Goal: Task Accomplishment & Management: Use online tool/utility

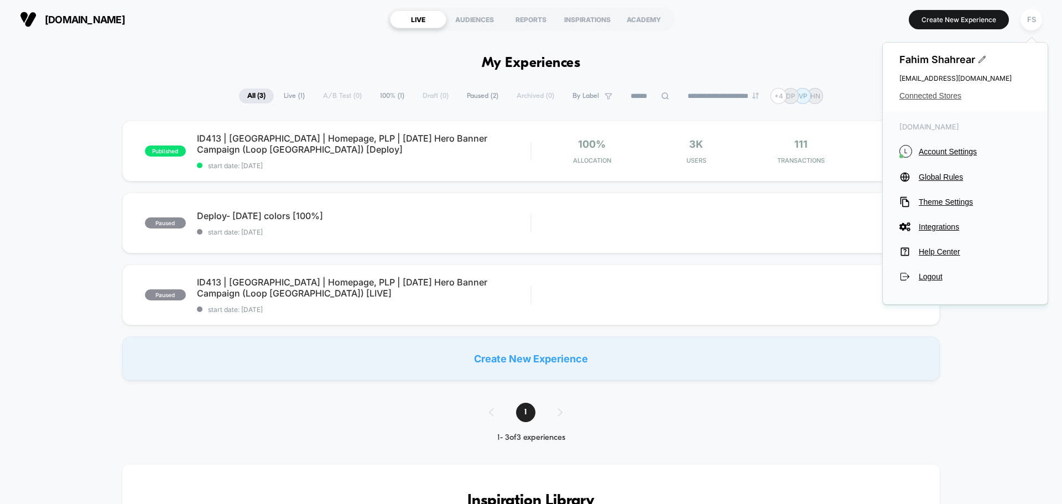
click at [932, 97] on span "Connected Stores" at bounding box center [965, 95] width 132 height 9
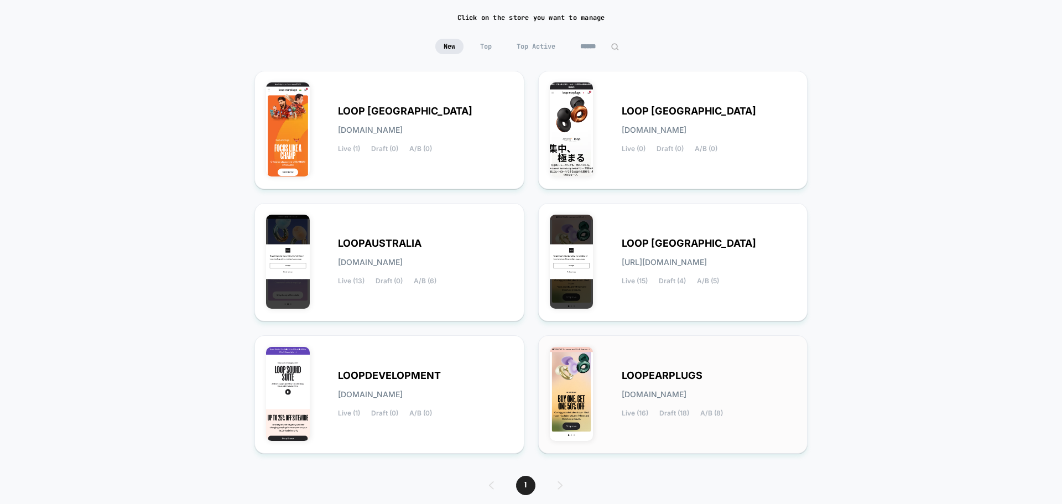
scroll to position [117, 0]
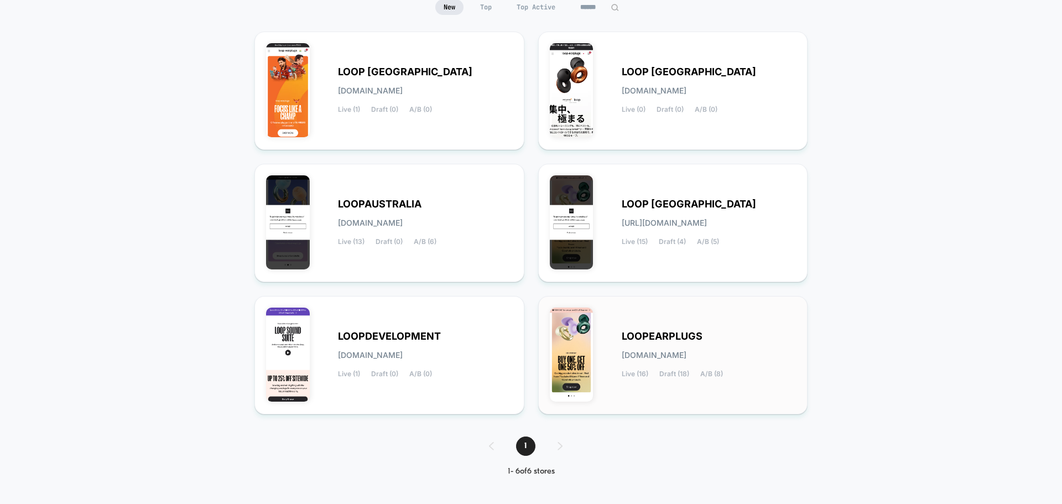
click at [680, 360] on div "LOOPEARPLUGS [DOMAIN_NAME] Live (16) Draft (18) A/B (8)" at bounding box center [709, 354] width 175 height 45
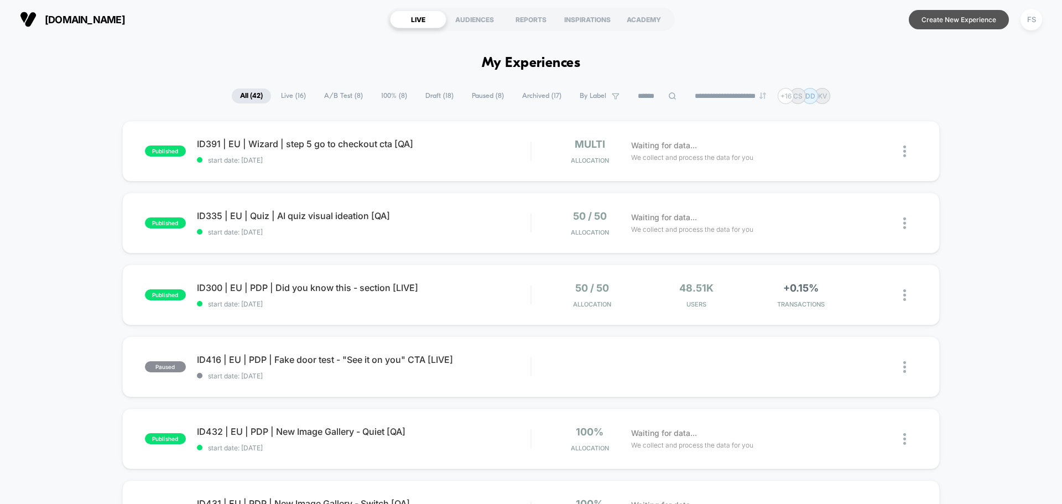
click at [969, 20] on button "Create New Experience" at bounding box center [959, 19] width 100 height 19
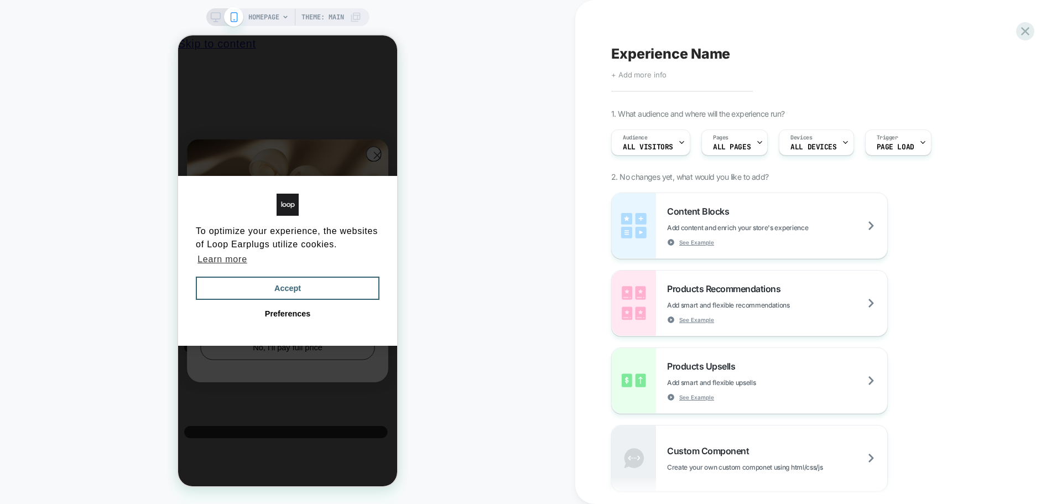
click at [646, 76] on span "+ Add more info" at bounding box center [638, 74] width 55 height 9
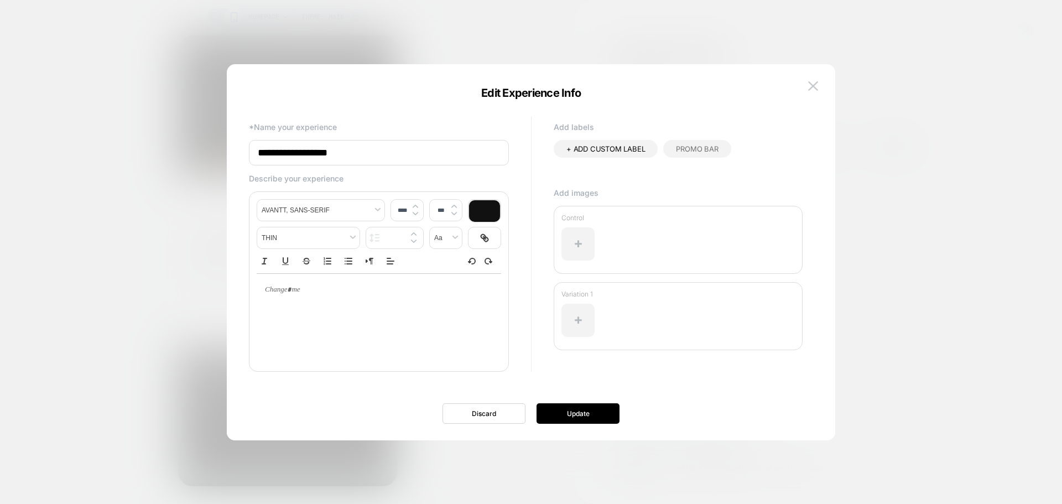
click at [371, 154] on input "**********" at bounding box center [379, 152] width 260 height 25
drag, startPoint x: 371, startPoint y: 154, endPoint x: 233, endPoint y: 159, distance: 138.3
click at [233, 159] on div "**********" at bounding box center [531, 257] width 608 height 365
paste input "**********"
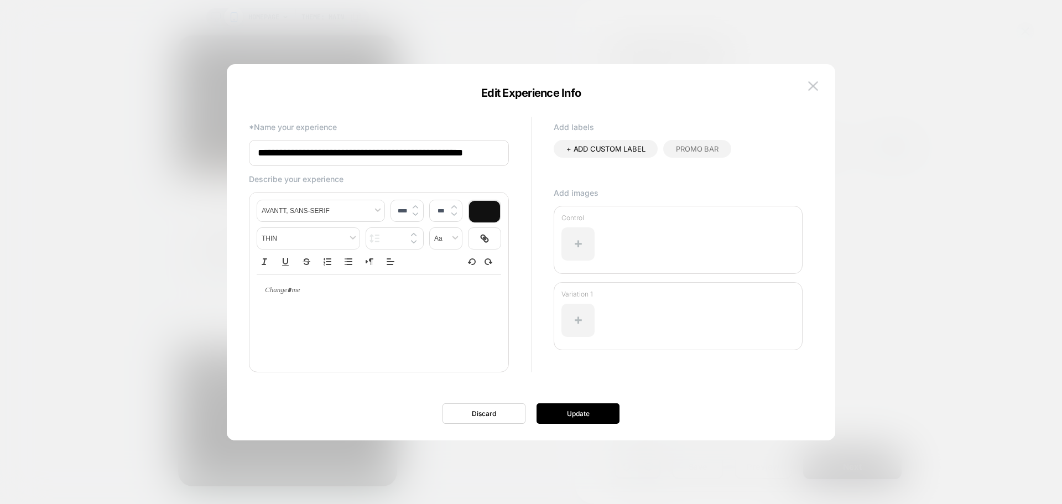
drag, startPoint x: 590, startPoint y: 410, endPoint x: 488, endPoint y: 153, distance: 276.4
click at [488, 153] on div "**********" at bounding box center [531, 257] width 608 height 365
click at [488, 153] on input "**********" at bounding box center [379, 153] width 260 height 26
type input "**********"
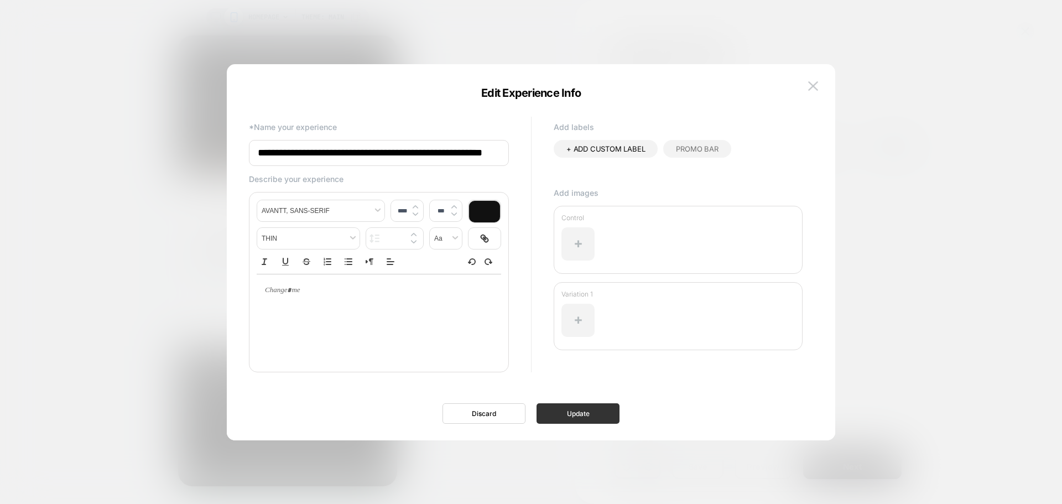
scroll to position [0, 0]
click at [579, 418] on button "Update" at bounding box center [577, 413] width 83 height 20
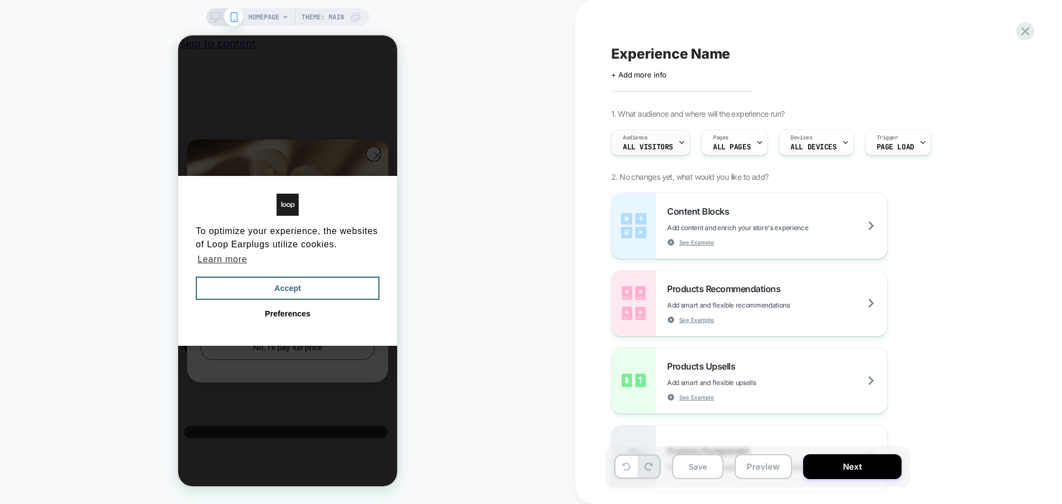
click at [657, 130] on div "Audience All Visitors" at bounding box center [648, 142] width 72 height 25
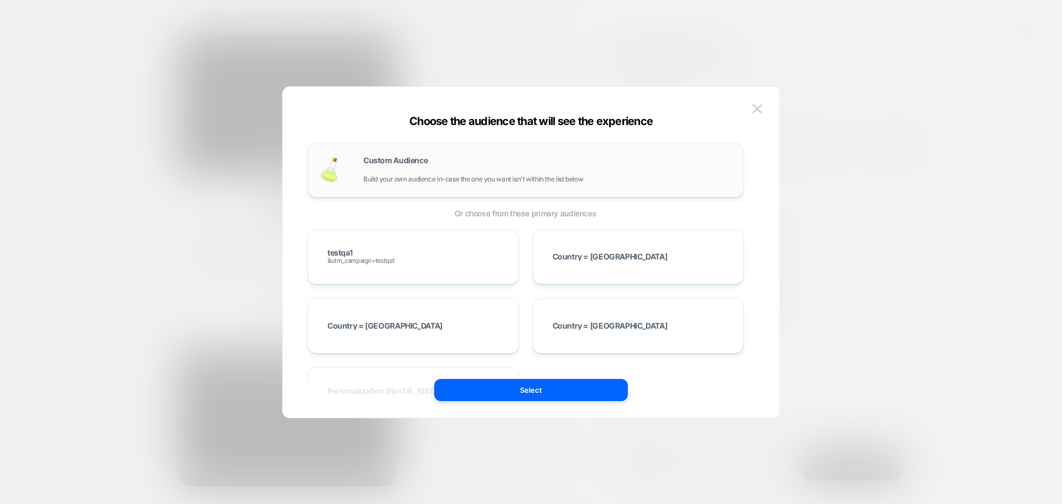
click at [463, 175] on span "Build your own audience in-case the one you want isn't within the list below" at bounding box center [473, 179] width 220 height 8
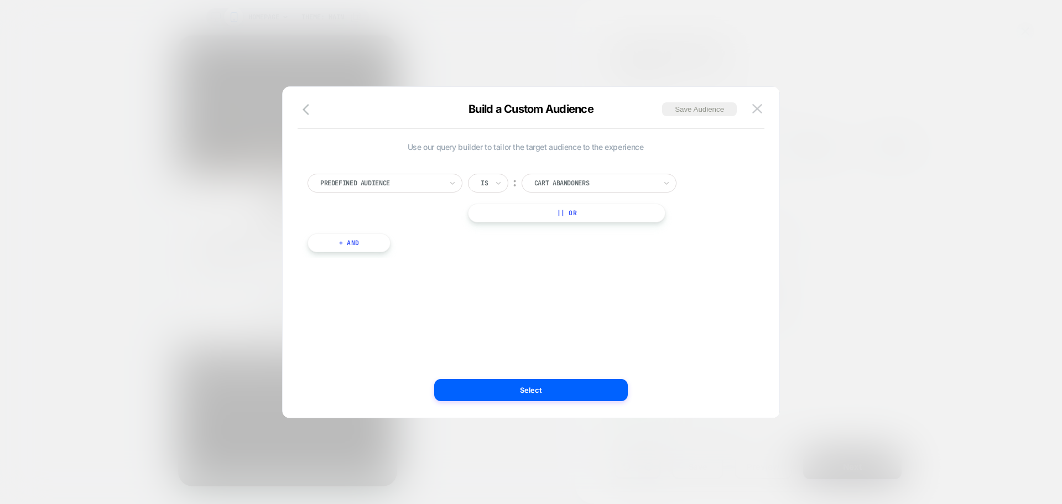
click at [395, 184] on div at bounding box center [381, 183] width 122 height 10
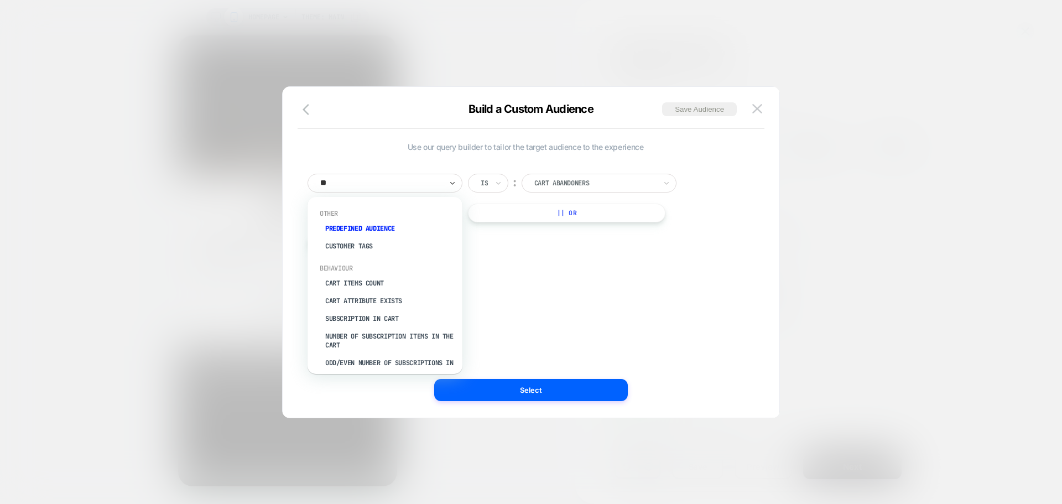
type input "***"
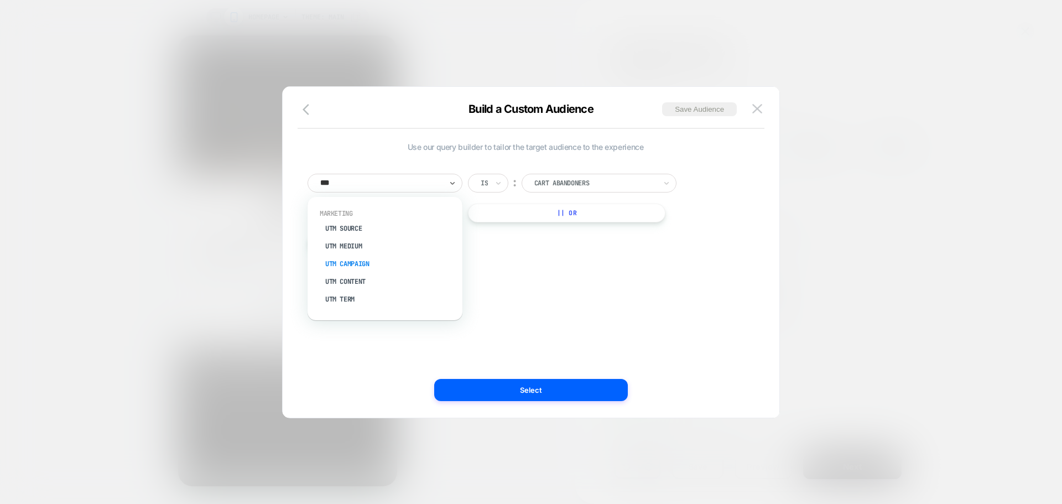
click at [366, 264] on div "UTM Campaign" at bounding box center [391, 264] width 144 height 18
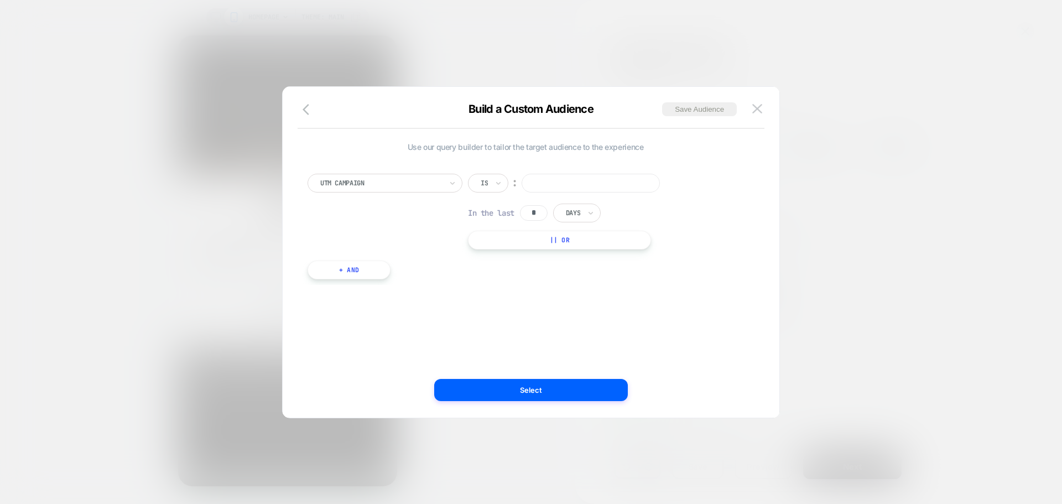
click at [561, 180] on input at bounding box center [591, 183] width 138 height 19
click at [498, 182] on icon at bounding box center [498, 183] width 8 height 11
click at [587, 178] on input at bounding box center [591, 183] width 138 height 19
click at [533, 181] on input "*********" at bounding box center [591, 183] width 138 height 19
type input "*********"
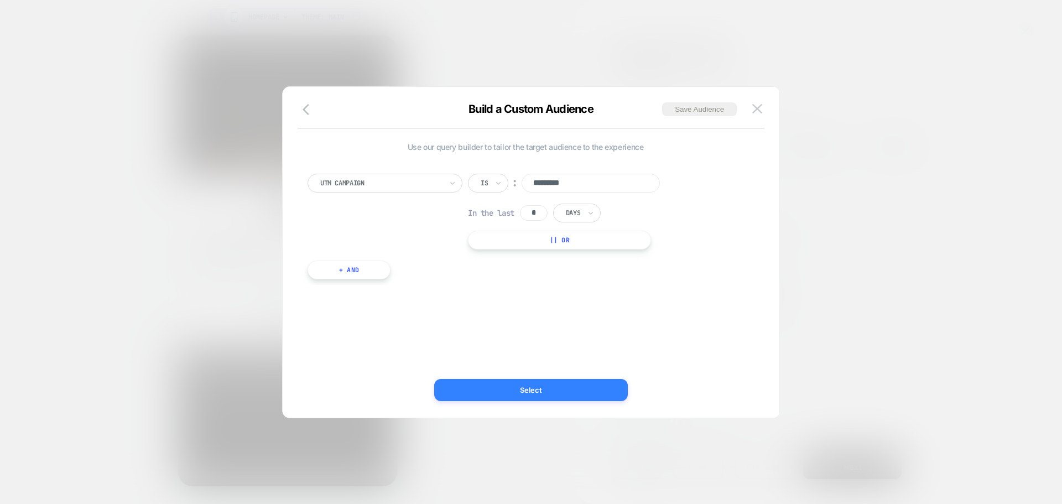
click at [574, 390] on button "Select" at bounding box center [531, 390] width 194 height 22
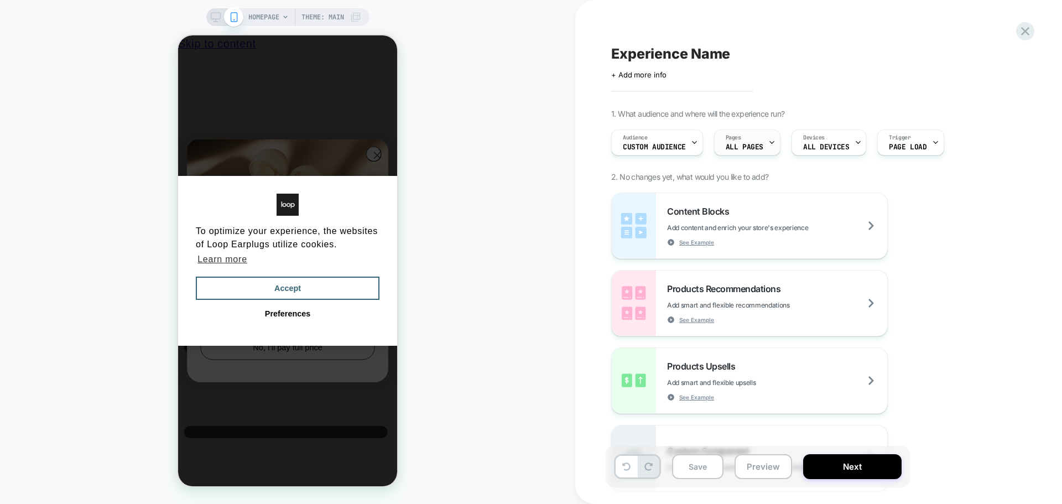
click at [764, 134] on div "Pages ALL PAGES" at bounding box center [745, 142] width 60 height 25
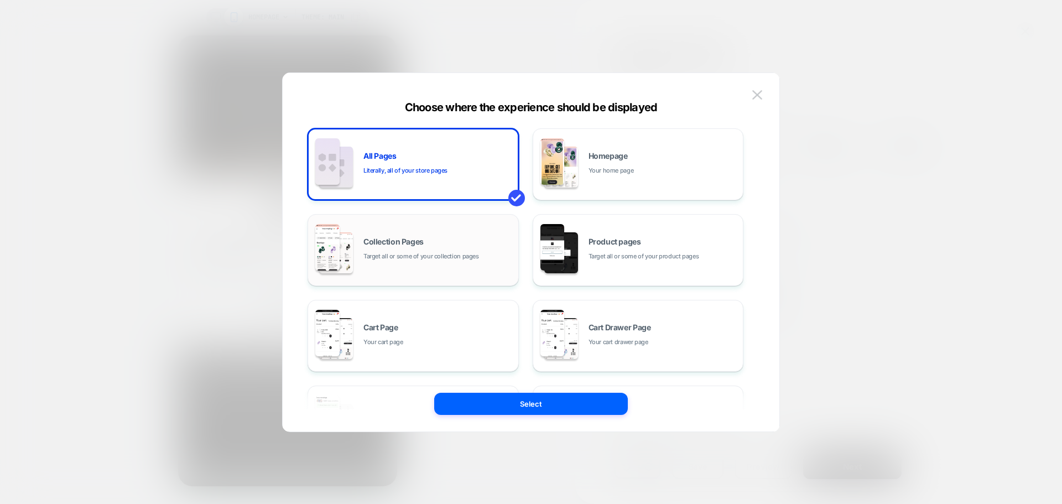
click at [413, 251] on span "Target all or some of your collection pages" at bounding box center [421, 256] width 116 height 11
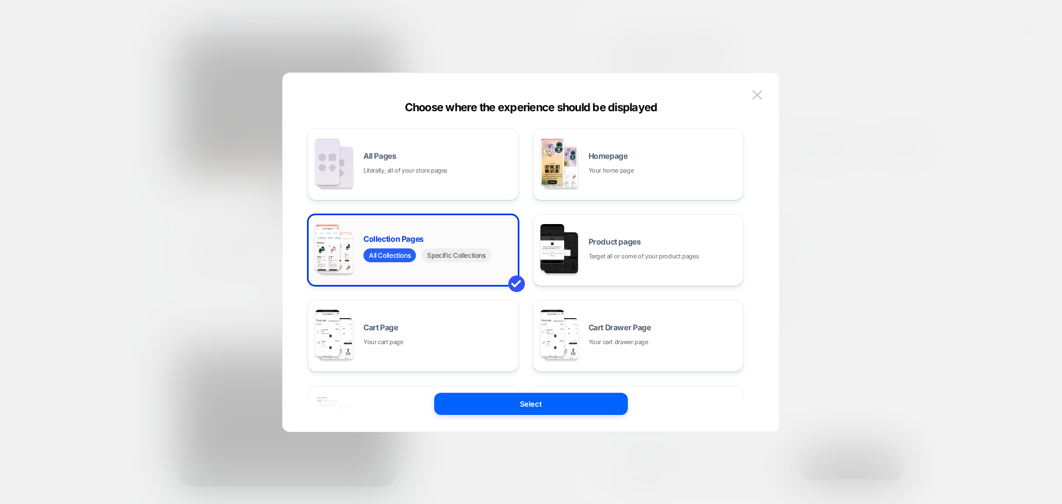
click at [466, 257] on span "Specific Collections" at bounding box center [455, 255] width 69 height 14
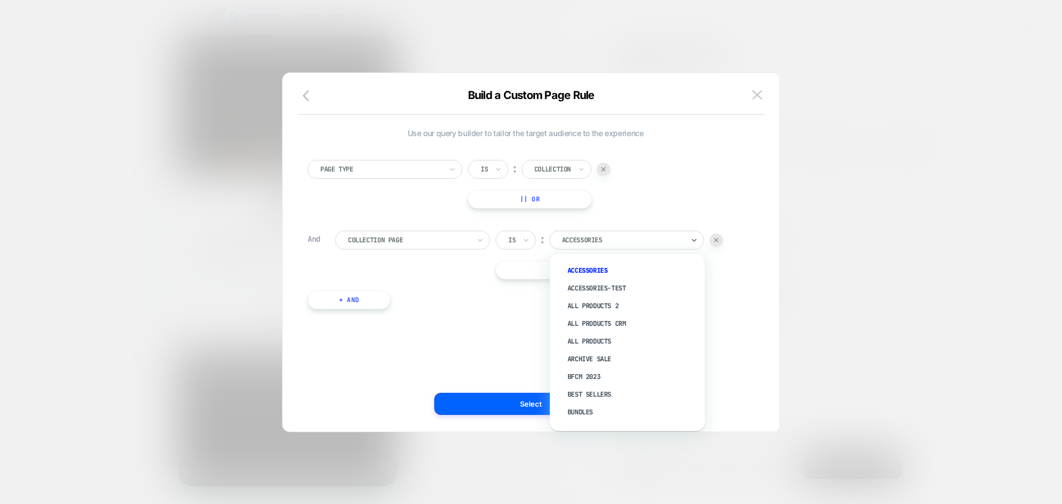
click at [587, 244] on div at bounding box center [623, 240] width 122 height 10
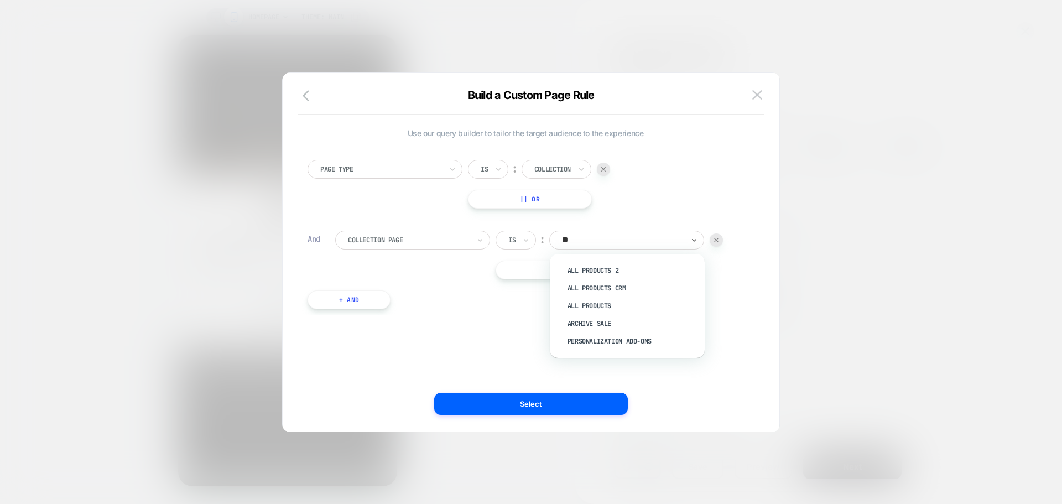
type input "***"
click at [604, 310] on div "All products" at bounding box center [633, 306] width 144 height 18
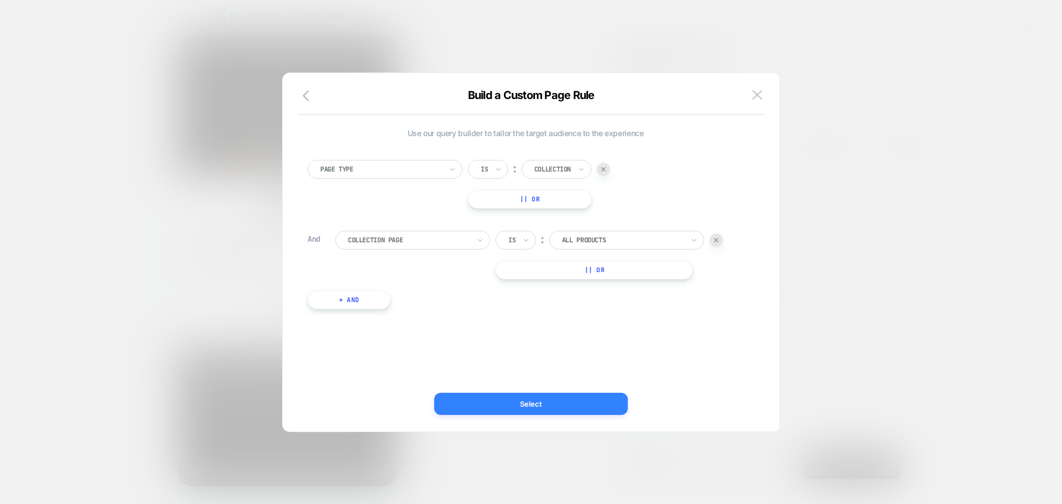
click at [508, 403] on button "Select" at bounding box center [531, 404] width 194 height 22
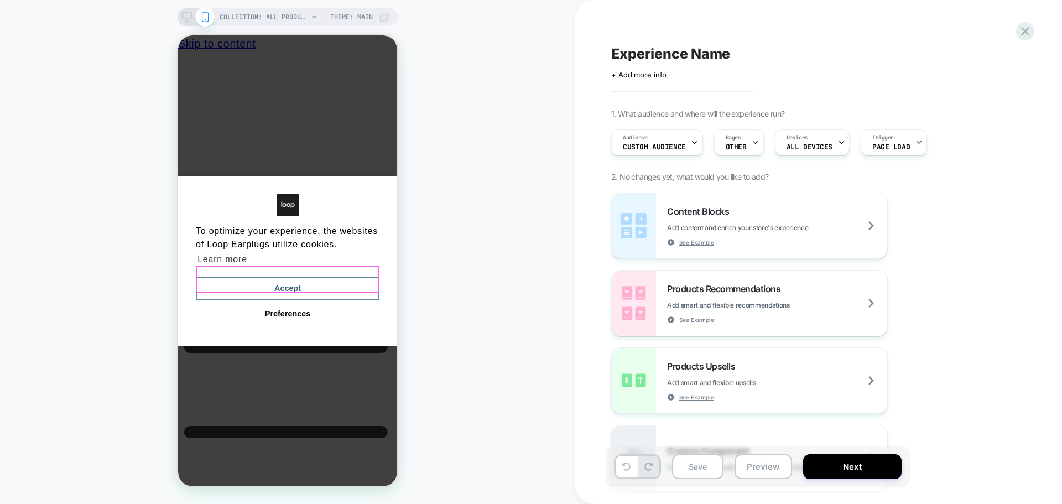
drag, startPoint x: 267, startPoint y: 279, endPoint x: 779, endPoint y: 320, distance: 513.7
click at [267, 279] on button "Accept" at bounding box center [288, 288] width 184 height 23
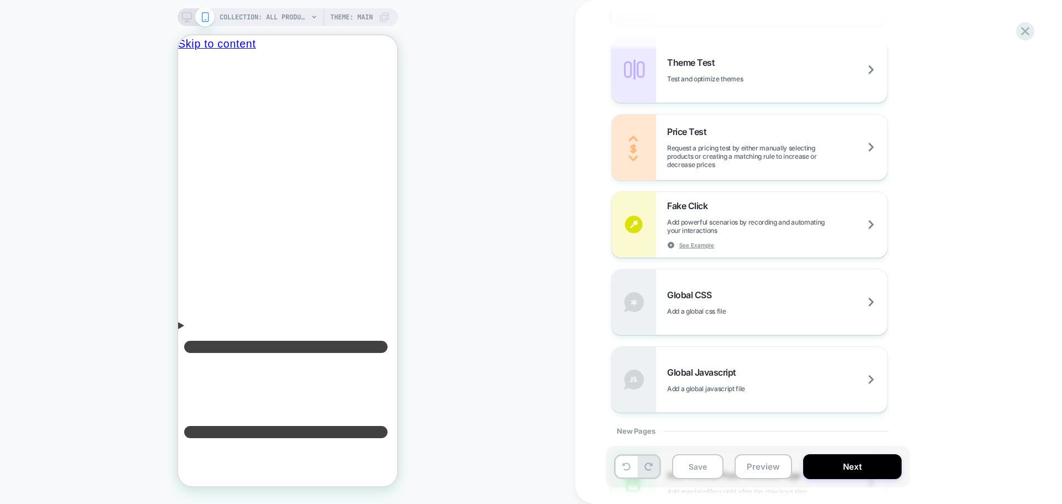
scroll to position [652, 0]
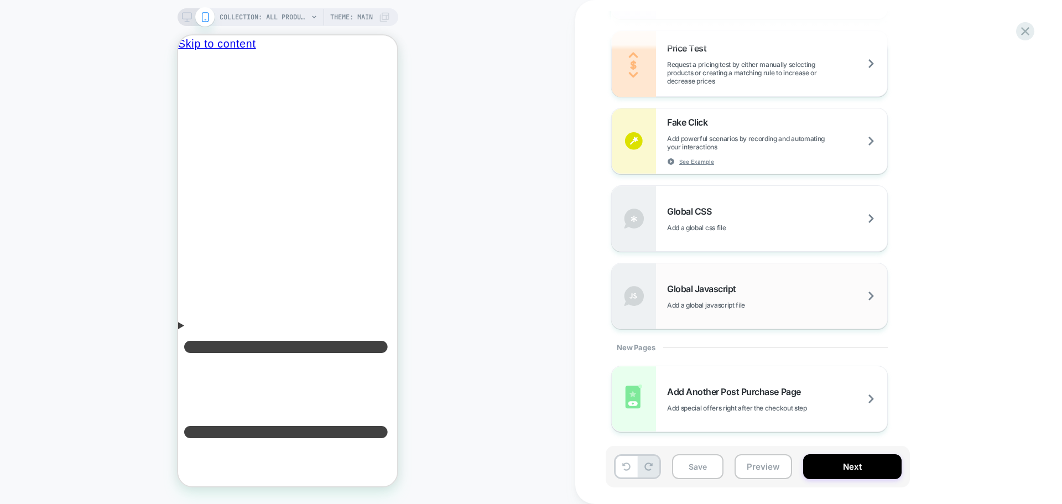
click at [718, 291] on span "Global Javascript" at bounding box center [704, 288] width 75 height 11
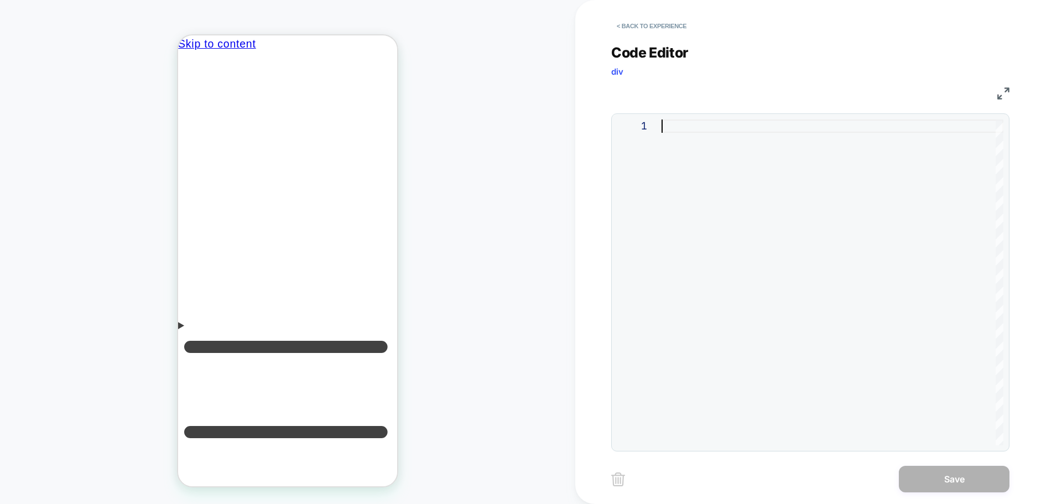
click at [727, 206] on div at bounding box center [832, 282] width 342 height 326
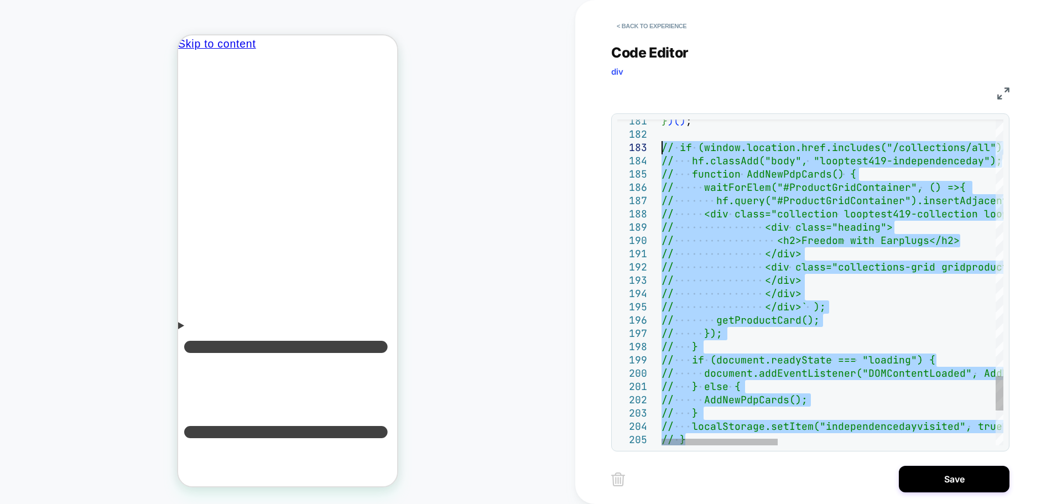
drag, startPoint x: 695, startPoint y: 409, endPoint x: 644, endPoint y: 147, distance: 267.0
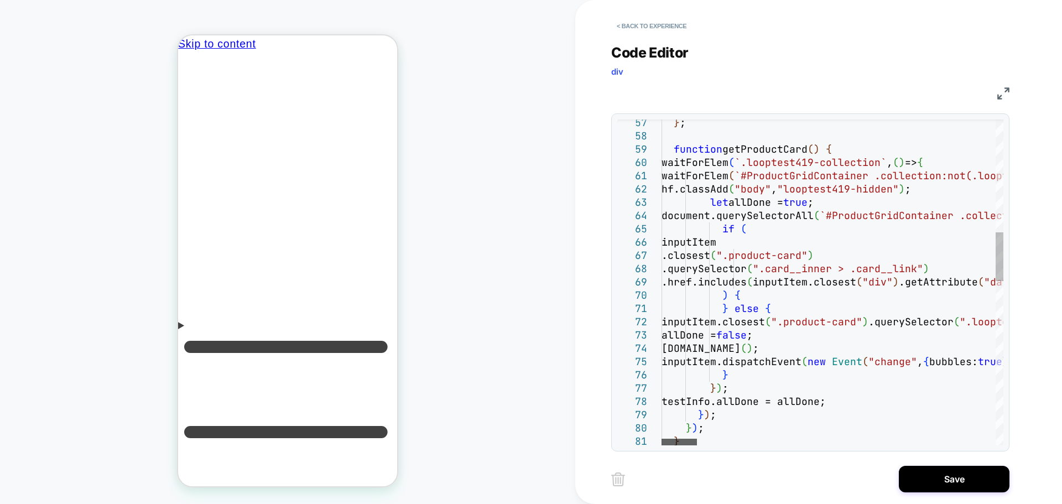
click at [661, 443] on div at bounding box center [678, 442] width 35 height 7
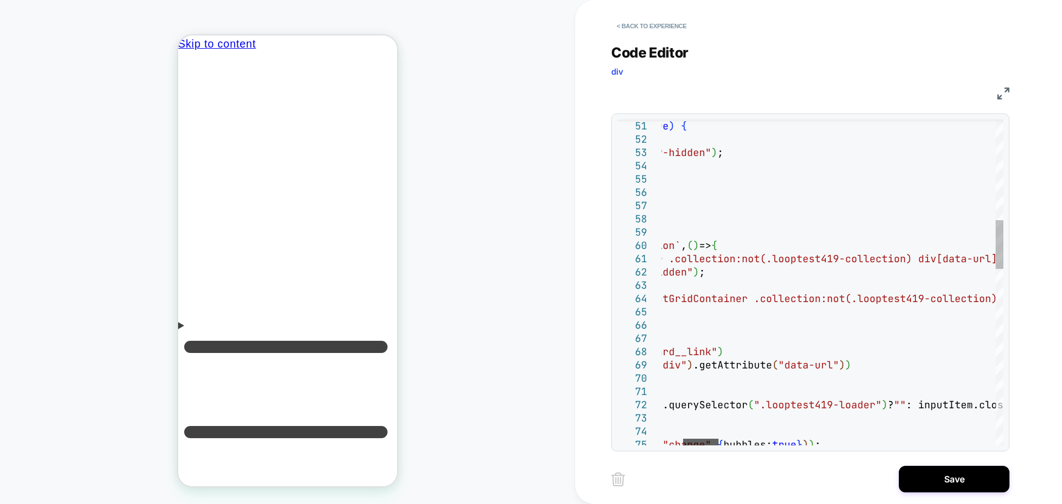
click at [683, 439] on div at bounding box center [700, 442] width 35 height 7
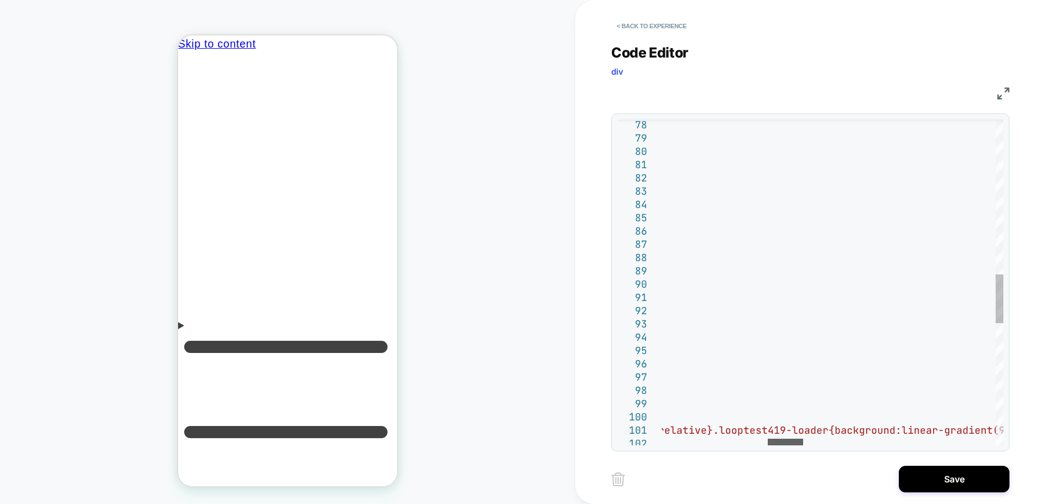
click at [774, 444] on div at bounding box center [785, 442] width 35 height 7
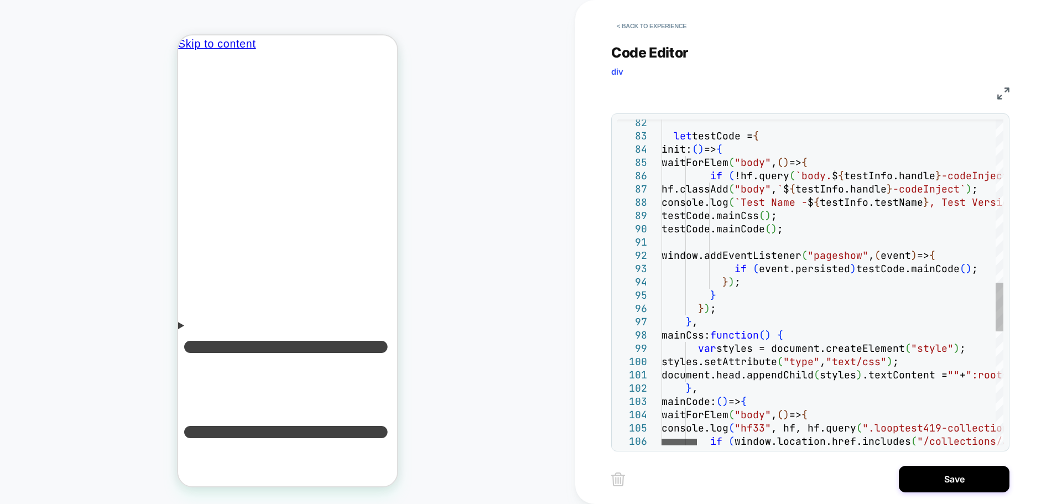
click at [661, 439] on div at bounding box center [678, 442] width 35 height 7
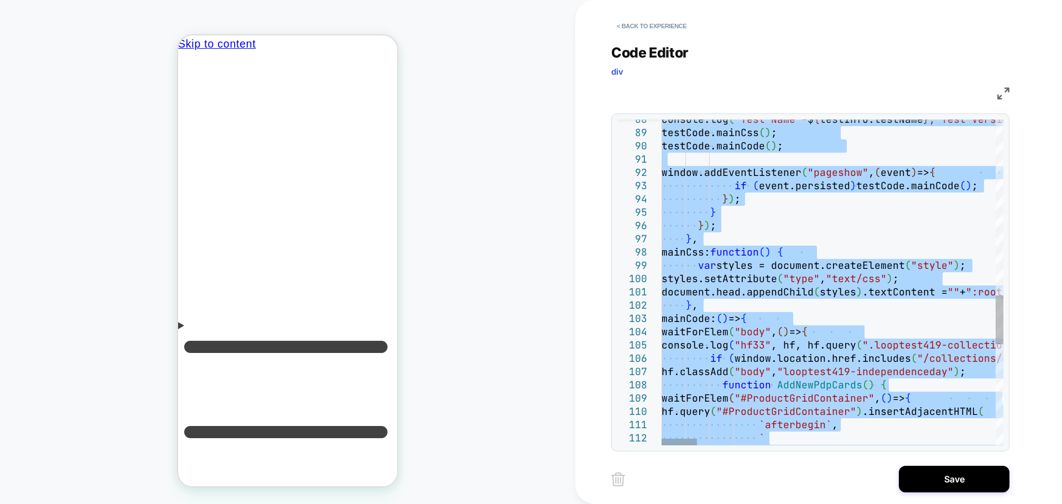
type textarea "**********"
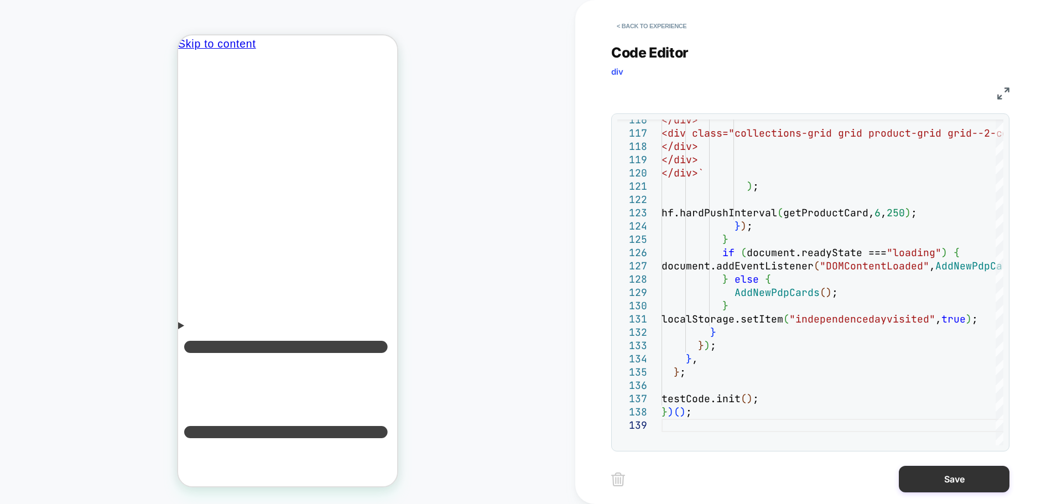
click at [959, 481] on button "Save" at bounding box center [954, 479] width 111 height 27
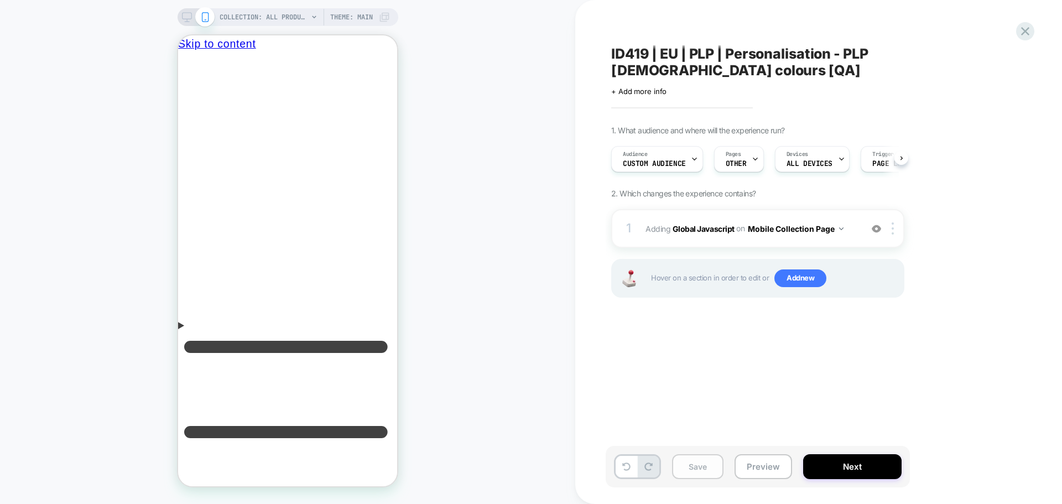
scroll to position [0, 1]
click at [711, 463] on button "Save" at bounding box center [697, 466] width 51 height 25
click at [823, 221] on button "Mobile Collection Page" at bounding box center [796, 229] width 96 height 16
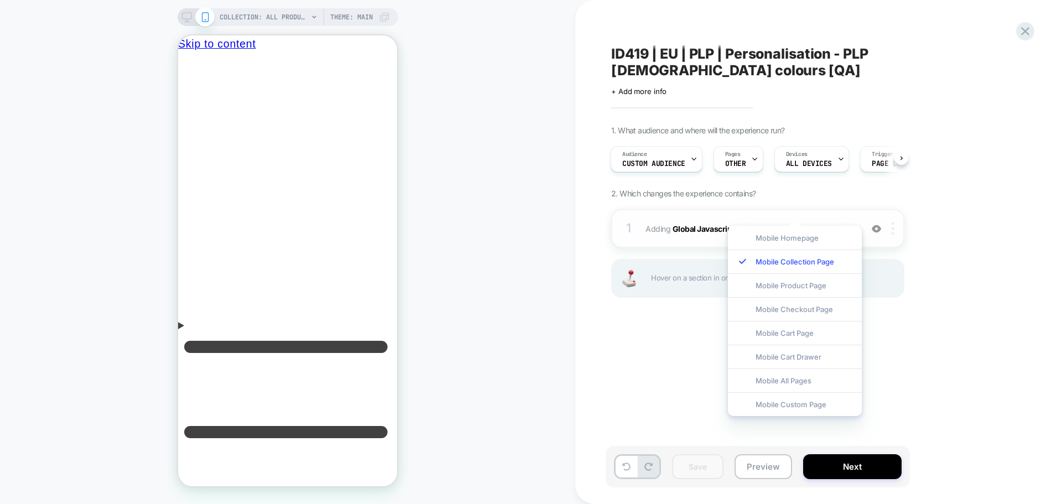
click at [893, 222] on img at bounding box center [892, 228] width 2 height 12
click at [903, 333] on div "Target All Devices" at bounding box center [893, 331] width 98 height 30
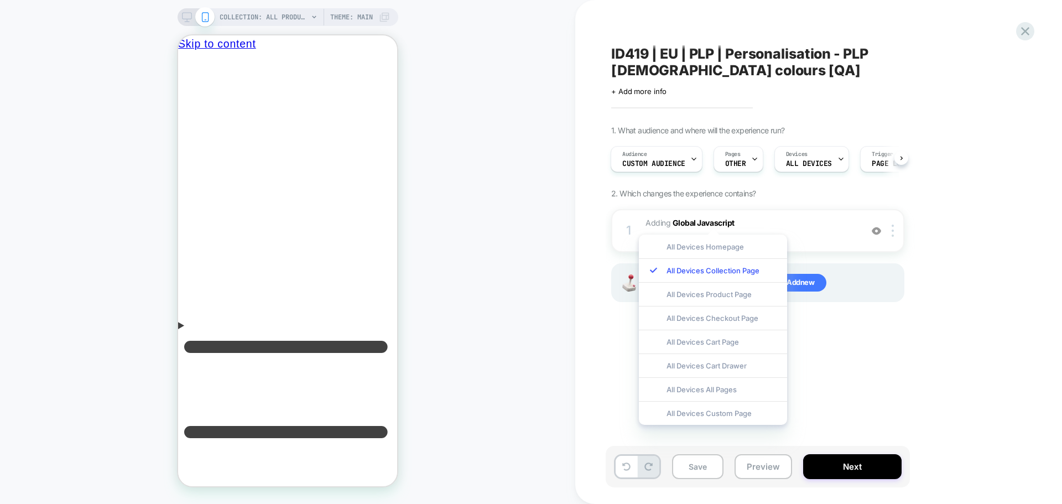
click at [901, 335] on div "ID419 | EU | PLP | Personalisation - PLP Male colours [QA] Click to edit experi…" at bounding box center [813, 252] width 415 height 482
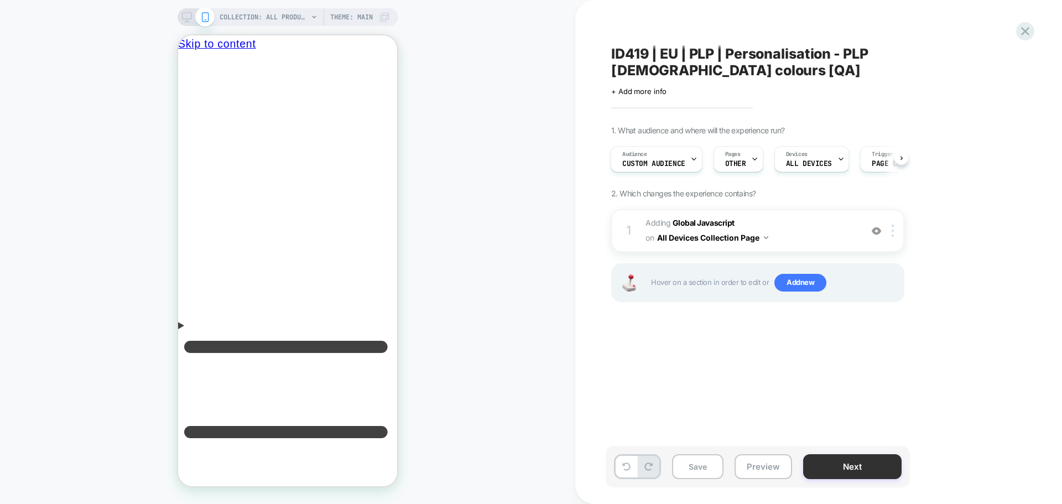
click at [869, 473] on button "Next" at bounding box center [852, 466] width 98 height 25
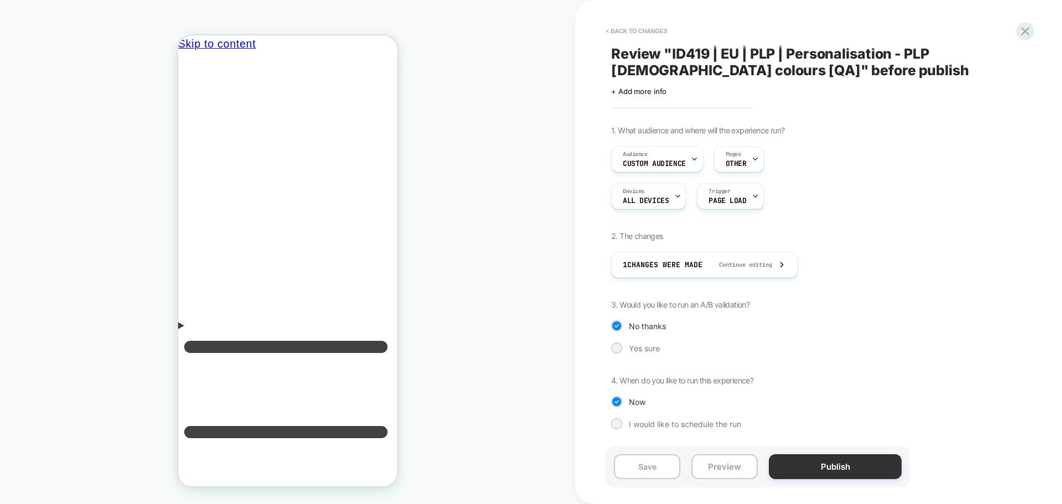
click at [816, 466] on button "Publish" at bounding box center [835, 466] width 133 height 25
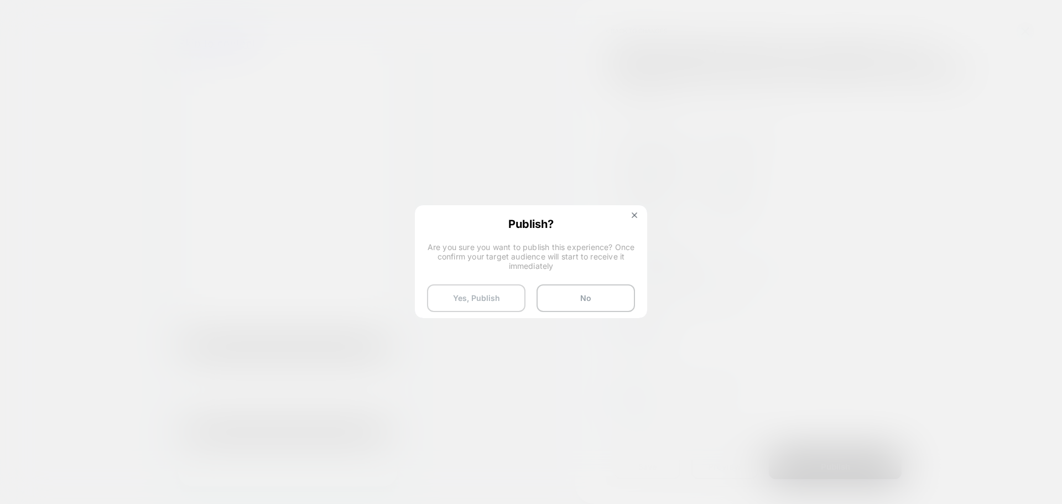
click at [450, 293] on button "Yes, Publish" at bounding box center [476, 298] width 98 height 28
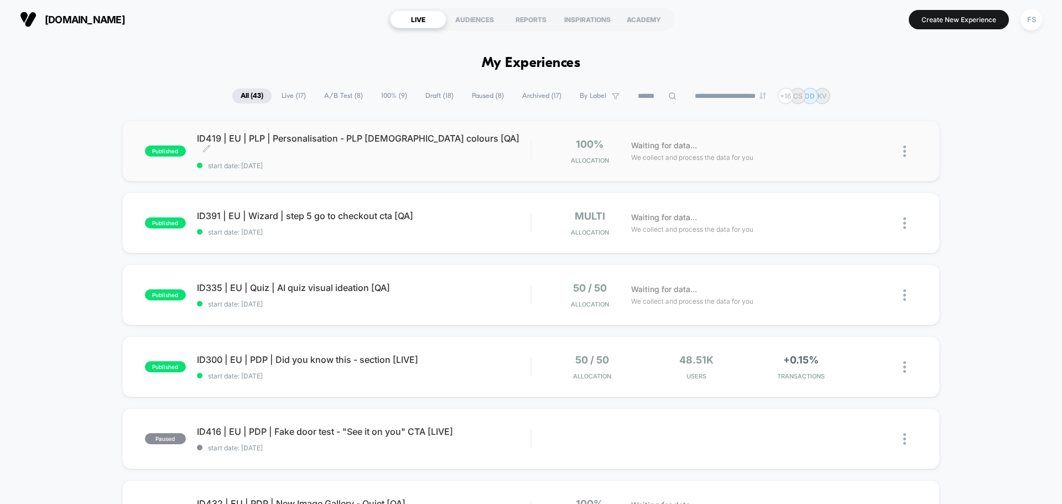
click at [293, 147] on span "ID419 | EU | PLP | Personalisation - PLP [DEMOGRAPHIC_DATA] colours [QA] Click …" at bounding box center [363, 144] width 333 height 22
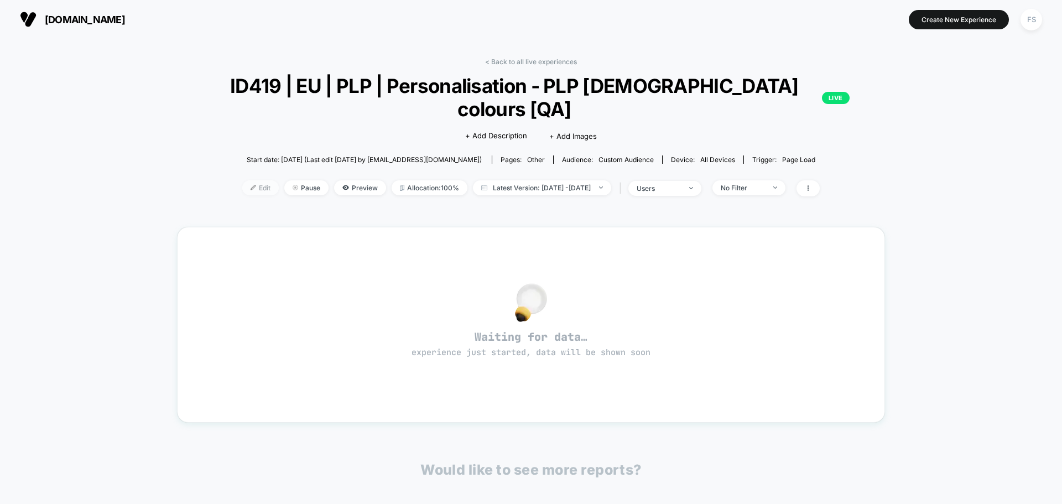
click at [242, 180] on span "Edit" at bounding box center [260, 187] width 36 height 15
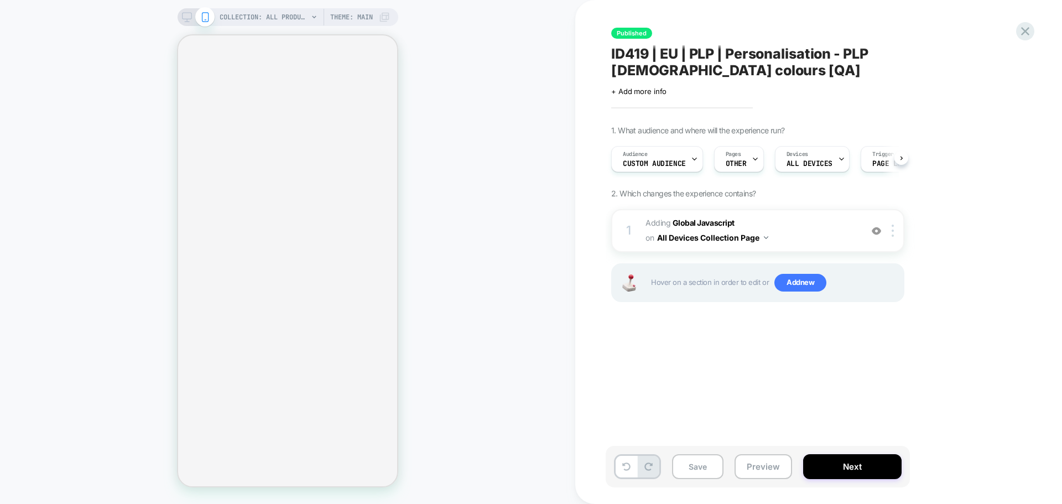
scroll to position [0, 1]
click at [707, 218] on b "Global Javascript" at bounding box center [703, 222] width 62 height 9
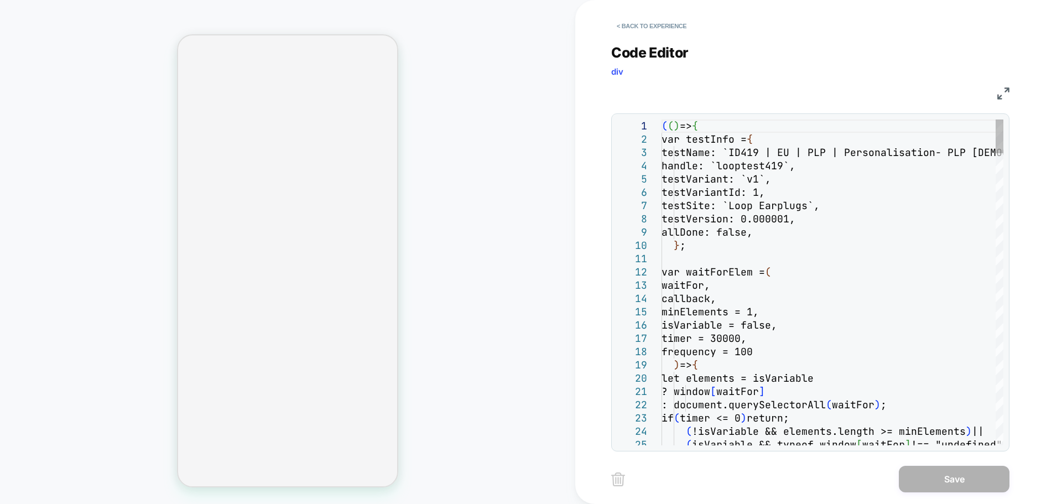
scroll to position [0, 0]
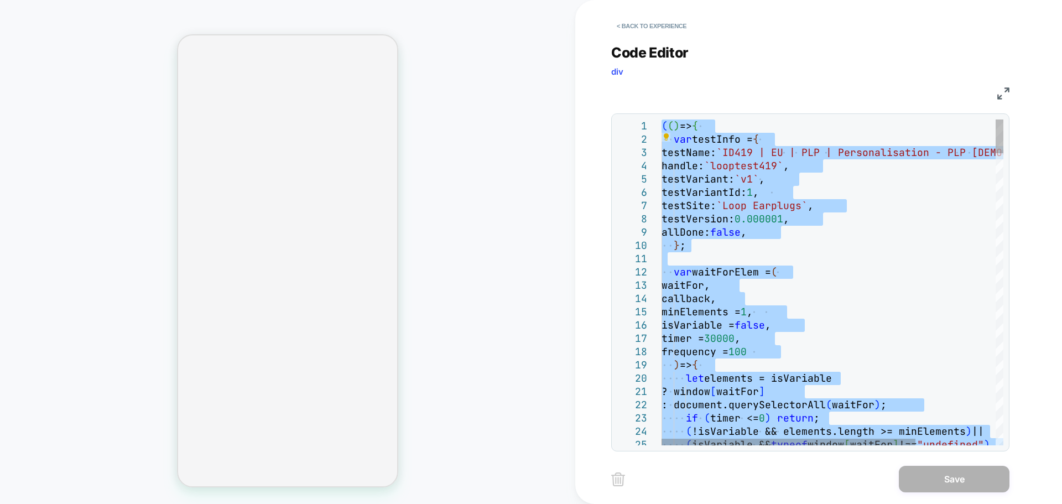
type textarea "**********"
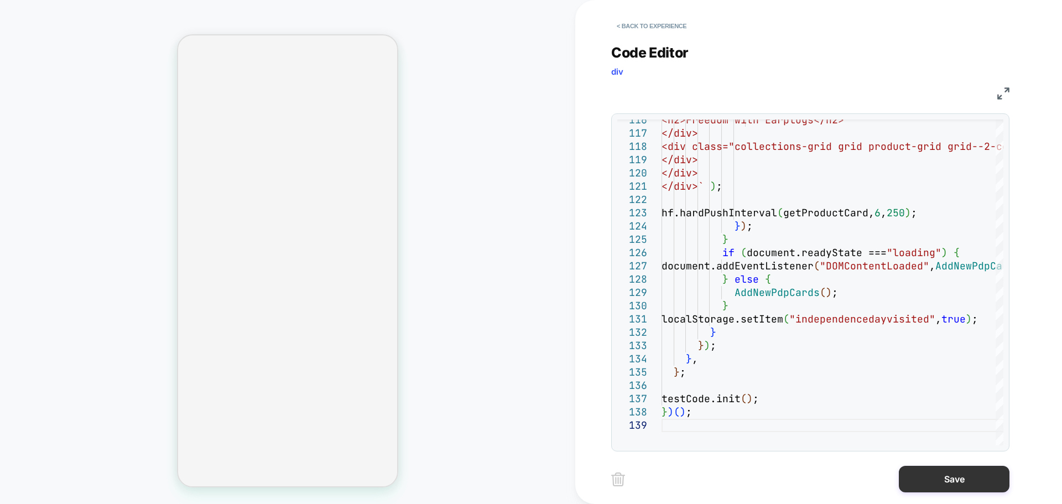
click at [955, 476] on button "Save" at bounding box center [954, 479] width 111 height 27
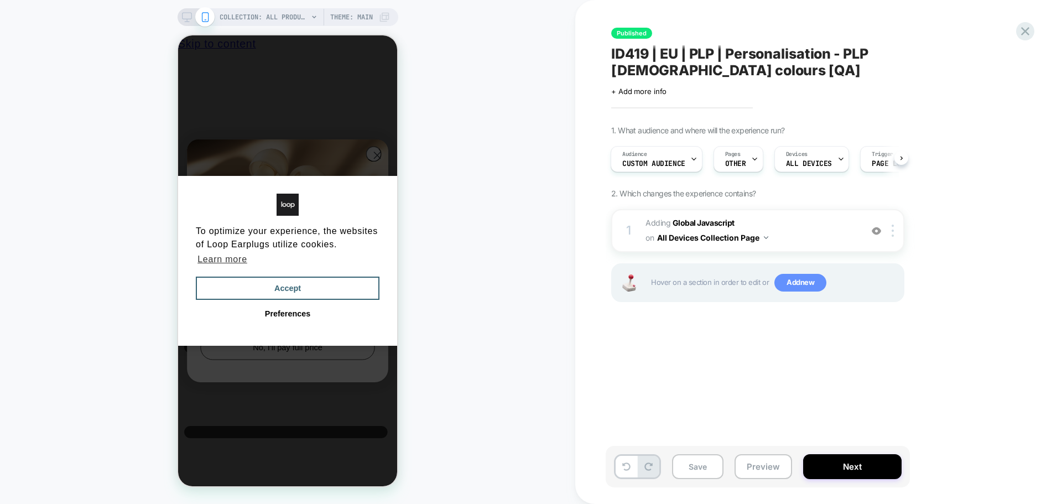
click at [805, 274] on span "Add new" at bounding box center [800, 283] width 52 height 18
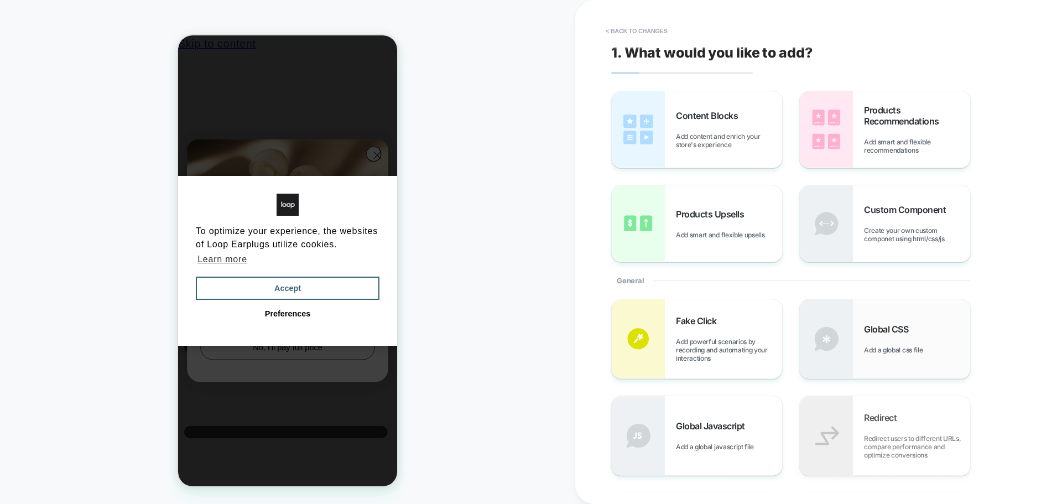
click at [913, 314] on div "Global CSS Add a global css file" at bounding box center [885, 338] width 170 height 79
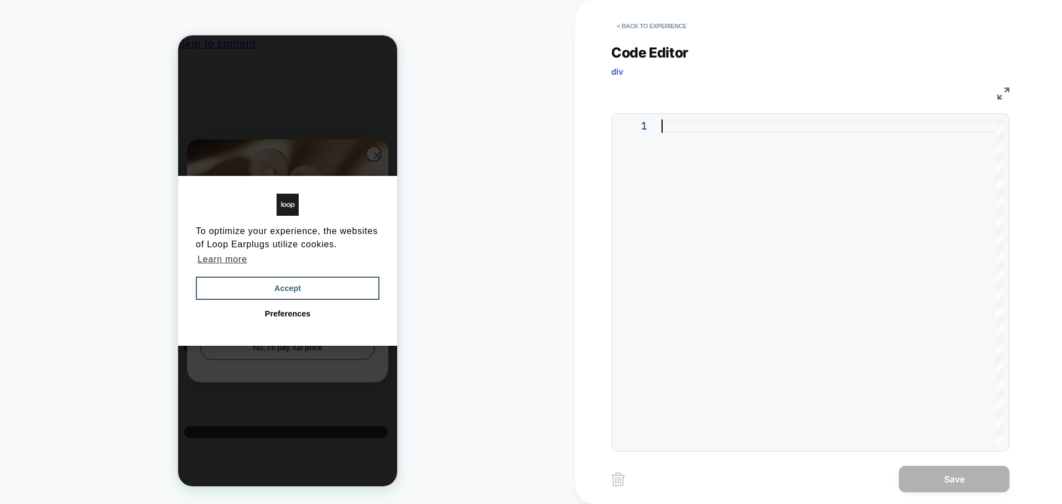
click at [870, 192] on div at bounding box center [832, 282] width 342 height 326
type textarea "**********"
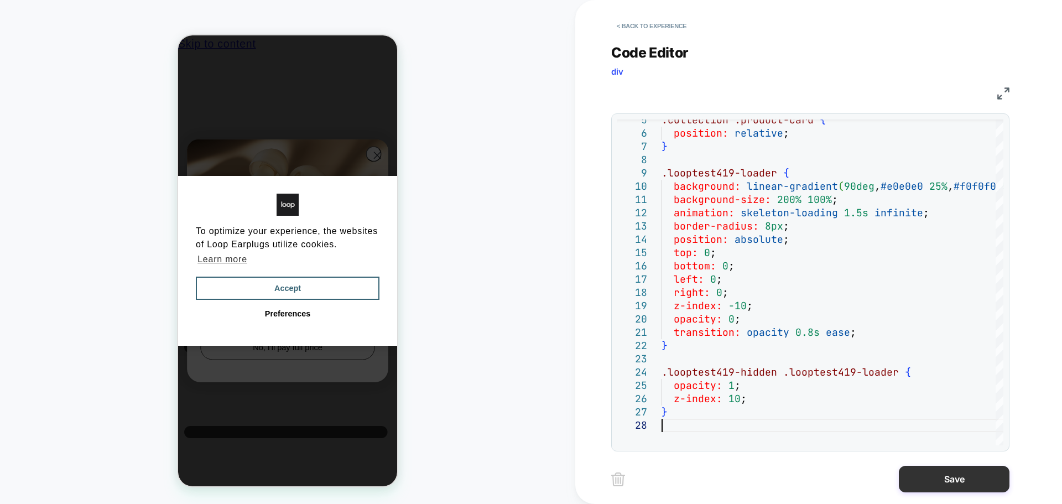
click at [974, 482] on button "Save" at bounding box center [954, 479] width 111 height 27
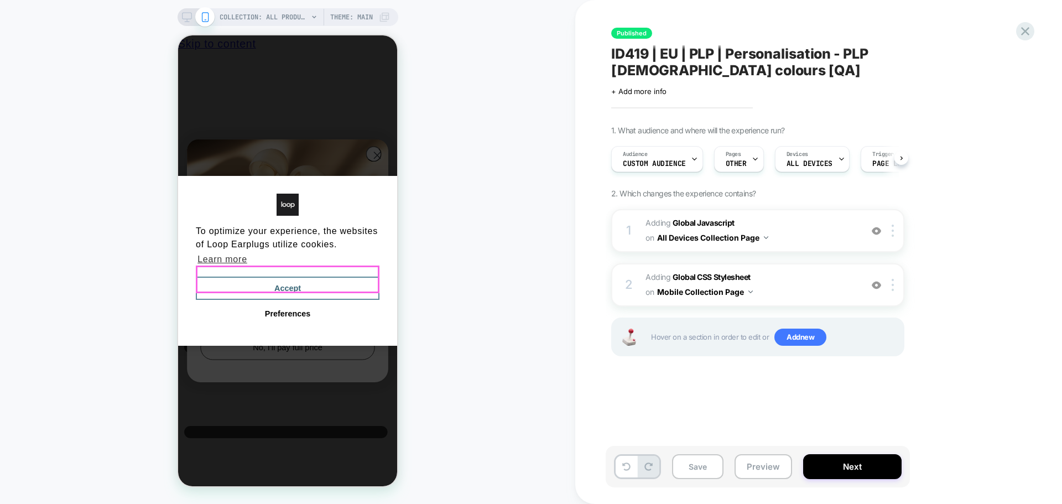
scroll to position [0, 1]
drag, startPoint x: 293, startPoint y: 281, endPoint x: 853, endPoint y: 315, distance: 561.2
click at [293, 281] on button "Accept" at bounding box center [288, 288] width 184 height 23
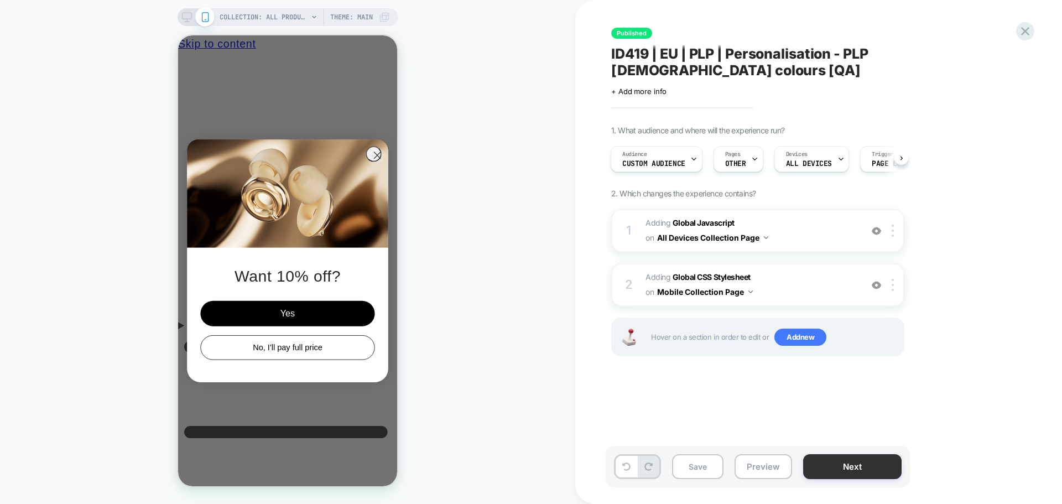
scroll to position [0, 0]
click at [707, 462] on button "Save" at bounding box center [697, 466] width 51 height 25
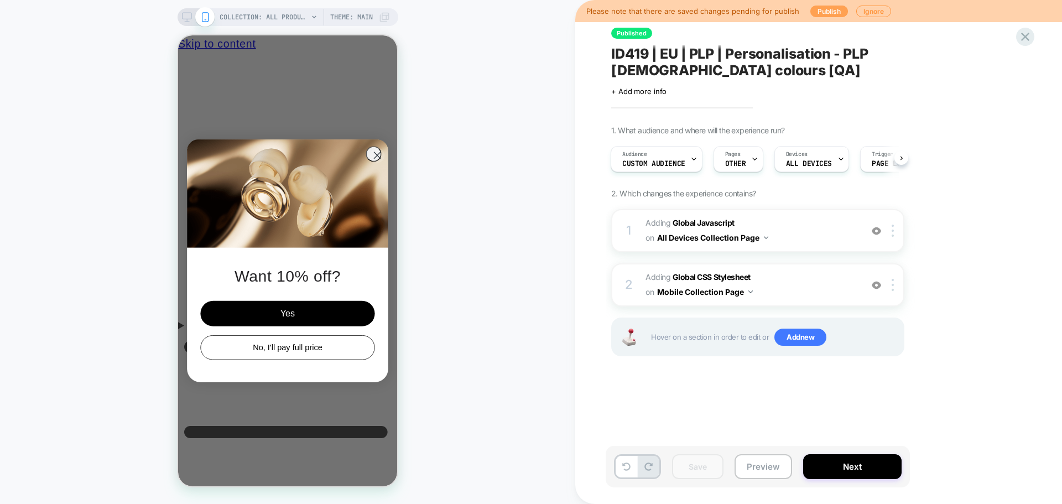
click at [813, 12] on button "Publish" at bounding box center [829, 12] width 38 height 12
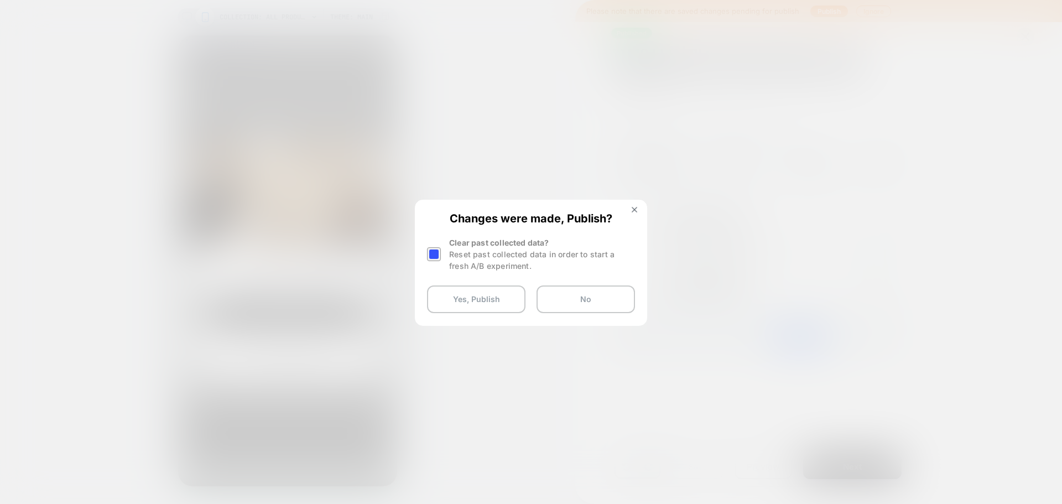
click at [436, 268] on div at bounding box center [435, 254] width 17 height 35
click at [434, 259] on div at bounding box center [434, 254] width 14 height 14
click at [454, 297] on button "Yes, Publish" at bounding box center [476, 299] width 98 height 28
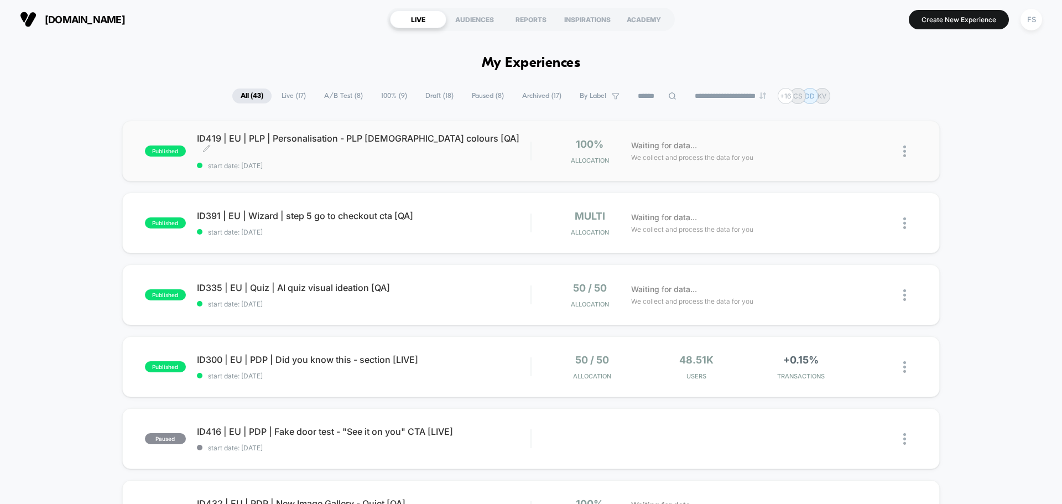
click at [352, 147] on span "ID419 | EU | PLP | Personalisation - PLP [DEMOGRAPHIC_DATA] colours [QA] Click …" at bounding box center [363, 144] width 333 height 22
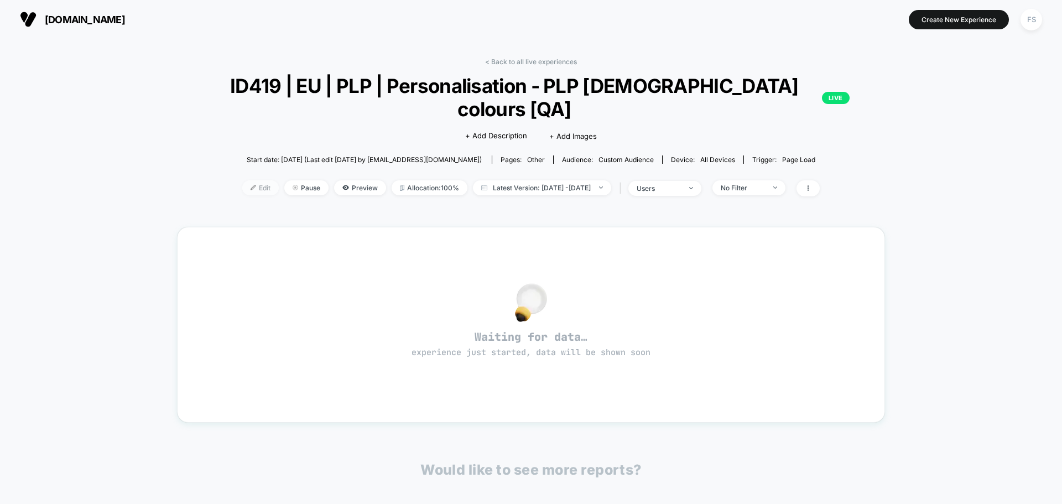
click at [242, 180] on span "Edit" at bounding box center [260, 187] width 36 height 15
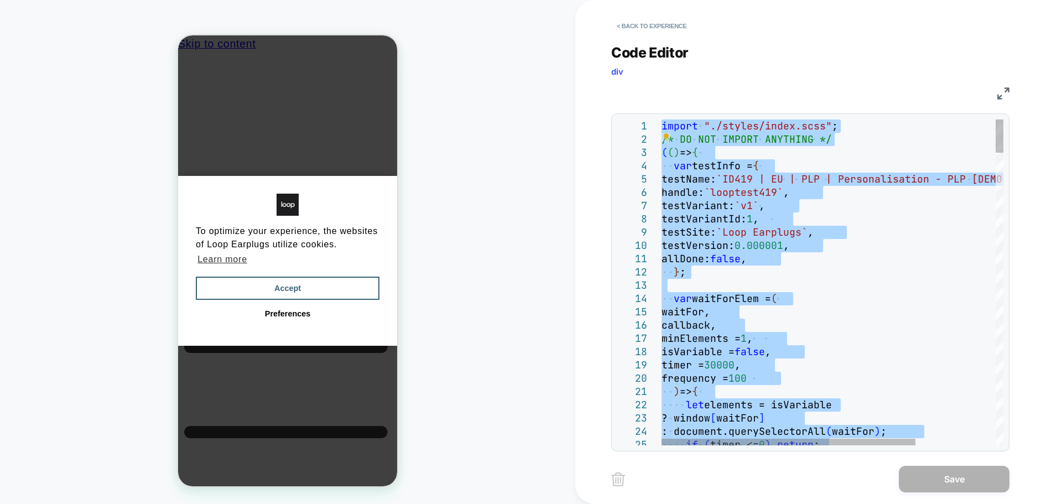
type textarea "**********"
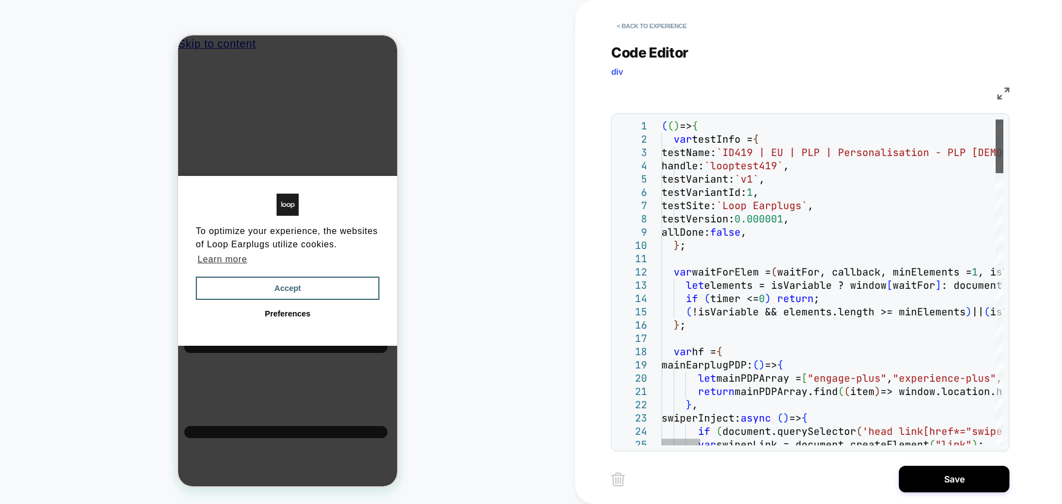
click at [995, 119] on div at bounding box center [999, 146] width 8 height 54
click at [951, 479] on button "Save" at bounding box center [954, 479] width 111 height 27
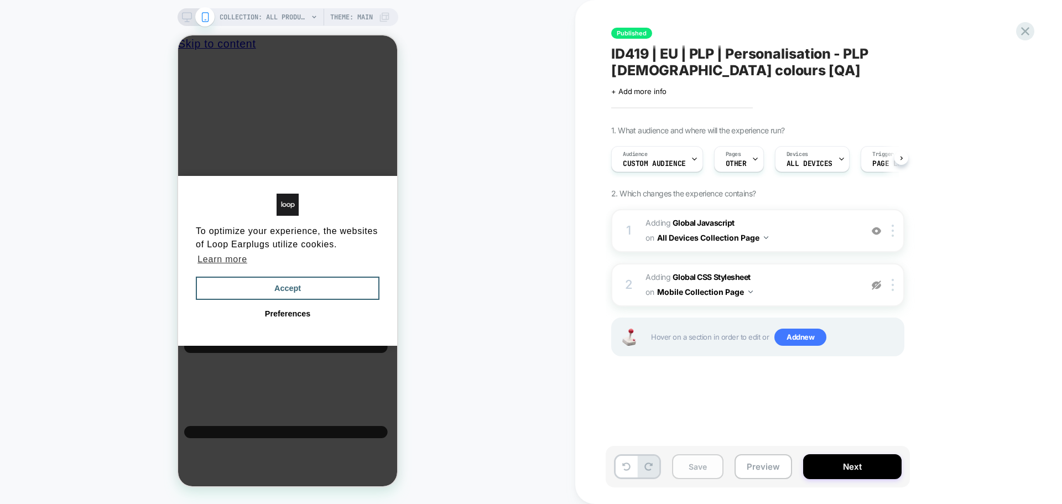
scroll to position [0, 1]
click at [711, 471] on button "Save" at bounding box center [697, 466] width 51 height 25
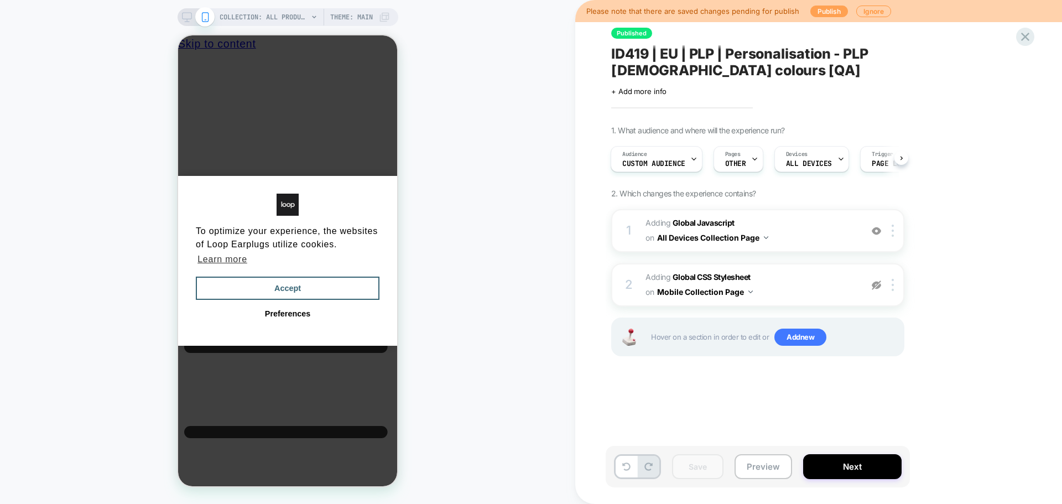
click at [823, 12] on button "Publish" at bounding box center [829, 12] width 38 height 12
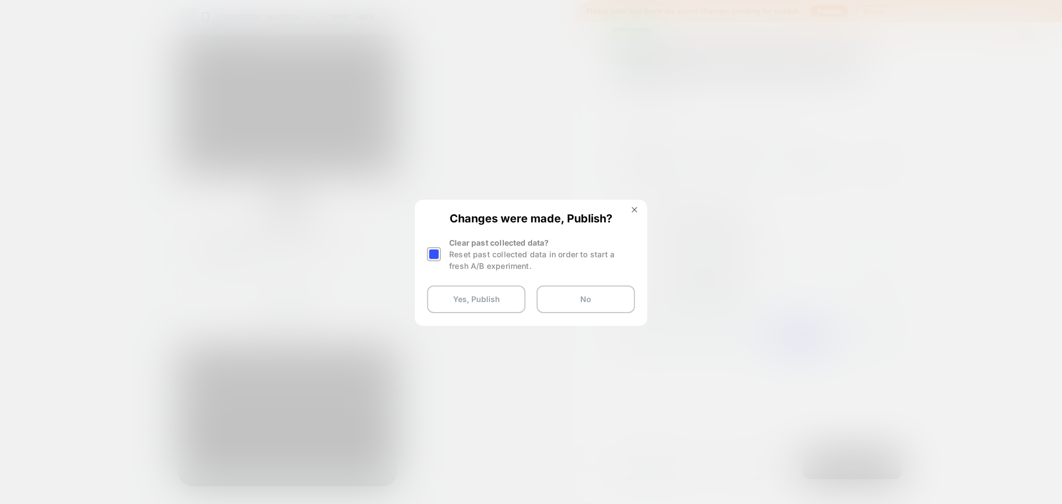
click at [427, 252] on div at bounding box center [434, 254] width 14 height 14
click at [457, 291] on button "Yes, Publish" at bounding box center [476, 299] width 98 height 28
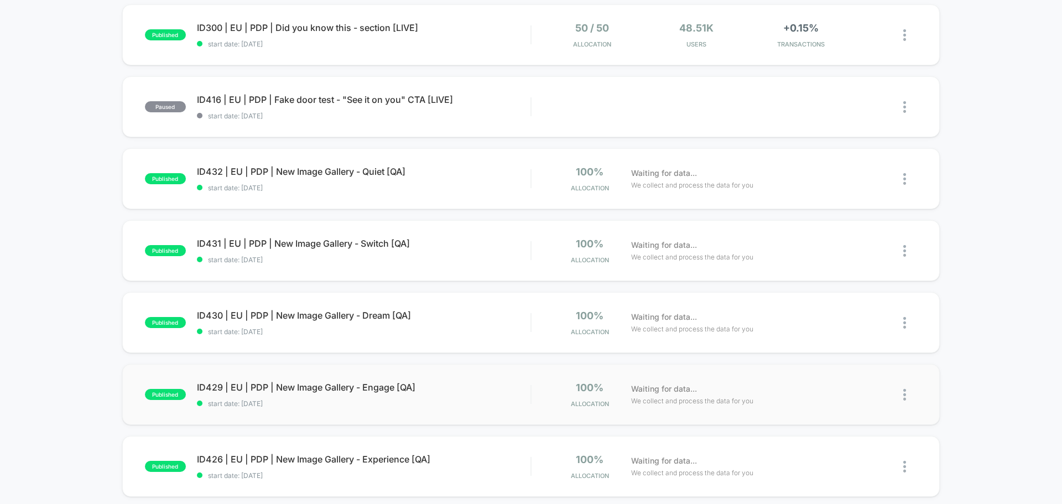
scroll to position [664, 0]
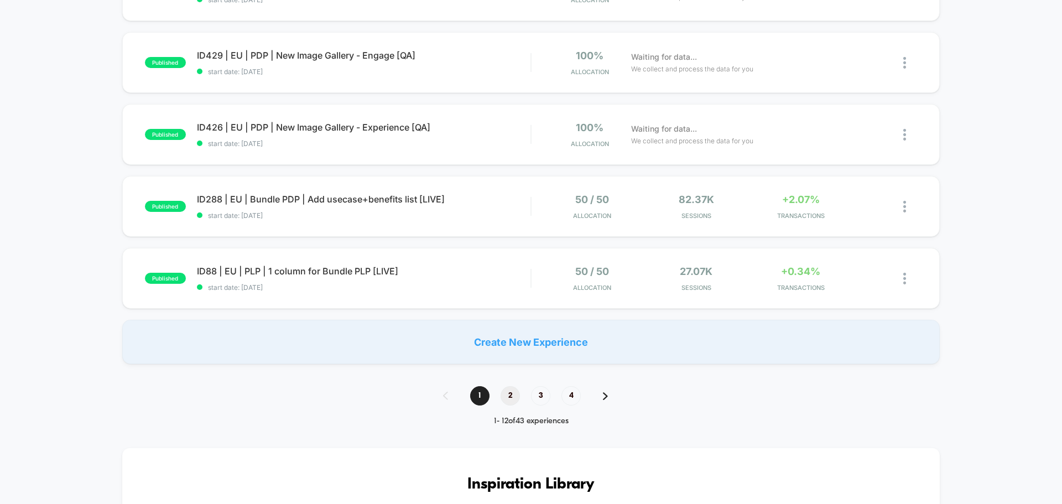
click at [517, 397] on span "2" at bounding box center [509, 395] width 19 height 19
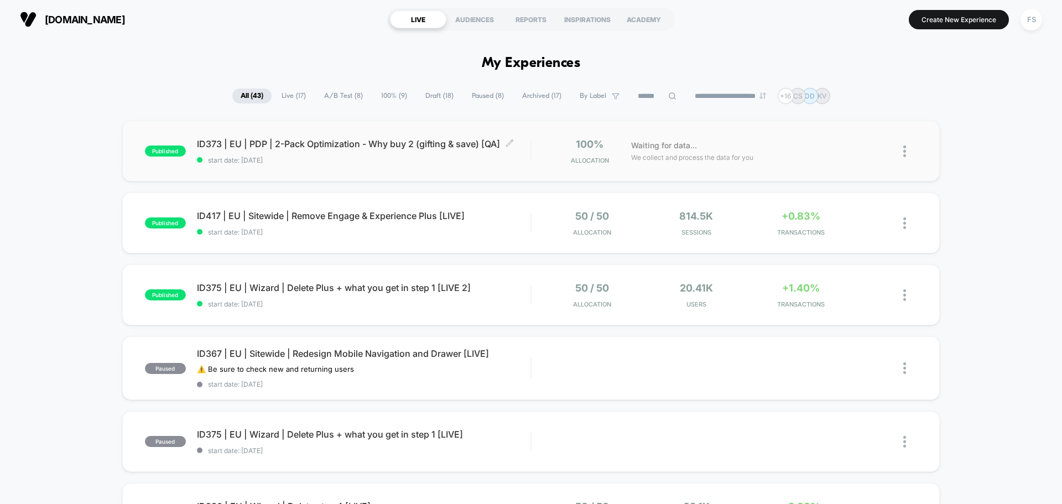
click at [369, 143] on span "ID373 | EU | PDP | 2-Pack Optimization - Why buy 2 (gifting & save) [QA] Click …" at bounding box center [363, 143] width 333 height 11
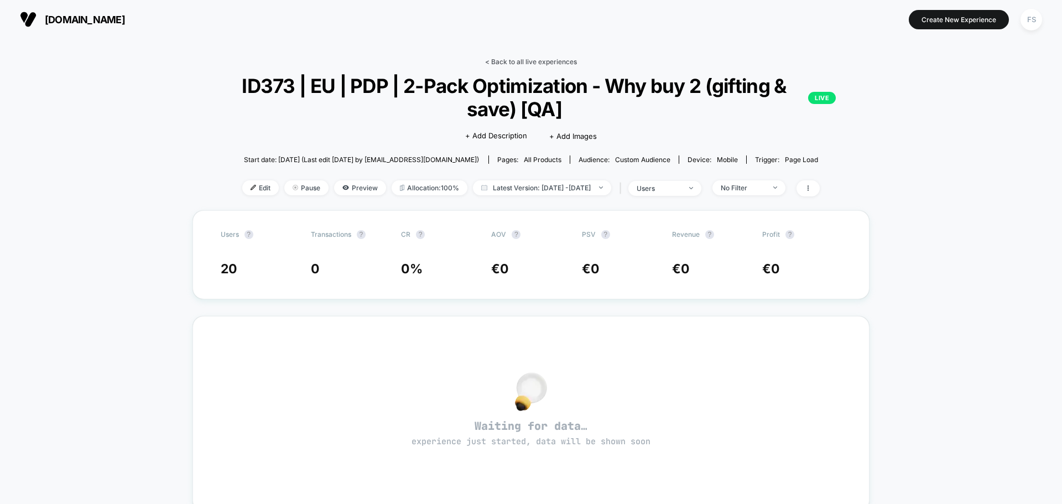
click at [535, 58] on link "< Back to all live experiences" at bounding box center [531, 62] width 92 height 8
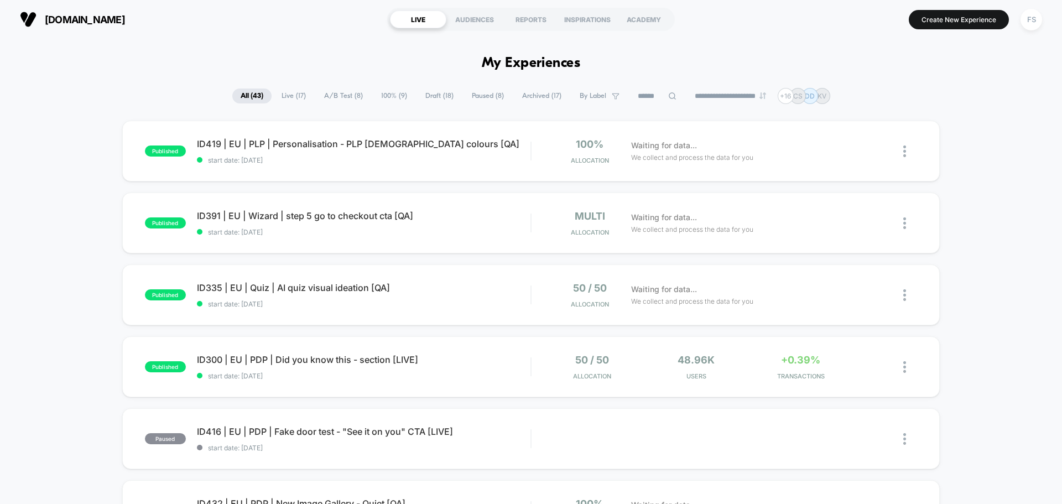
click at [668, 95] on icon at bounding box center [672, 96] width 8 height 8
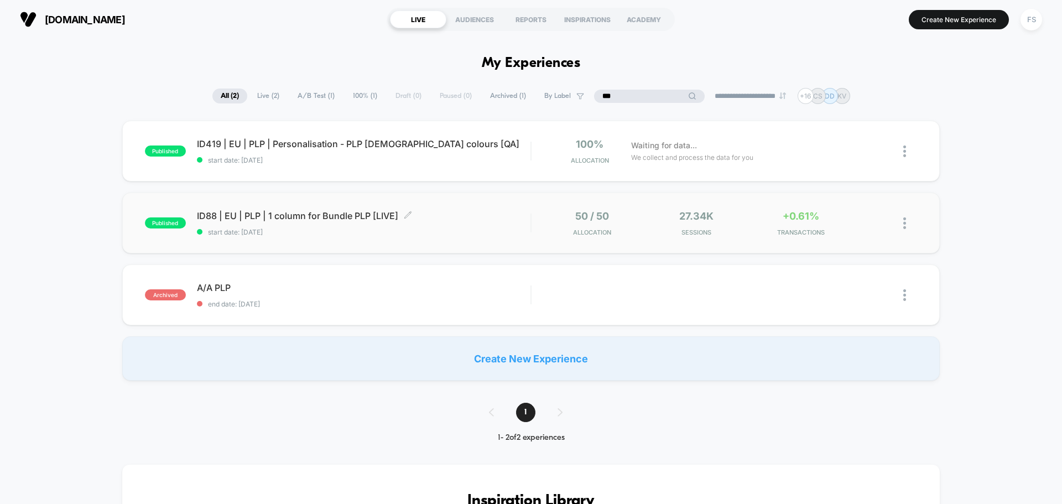
type input "***"
click at [259, 215] on span "ID88 | EU | PLP | 1 column for Bundle PLP [LIVE] Click to edit experience detai…" at bounding box center [363, 215] width 333 height 11
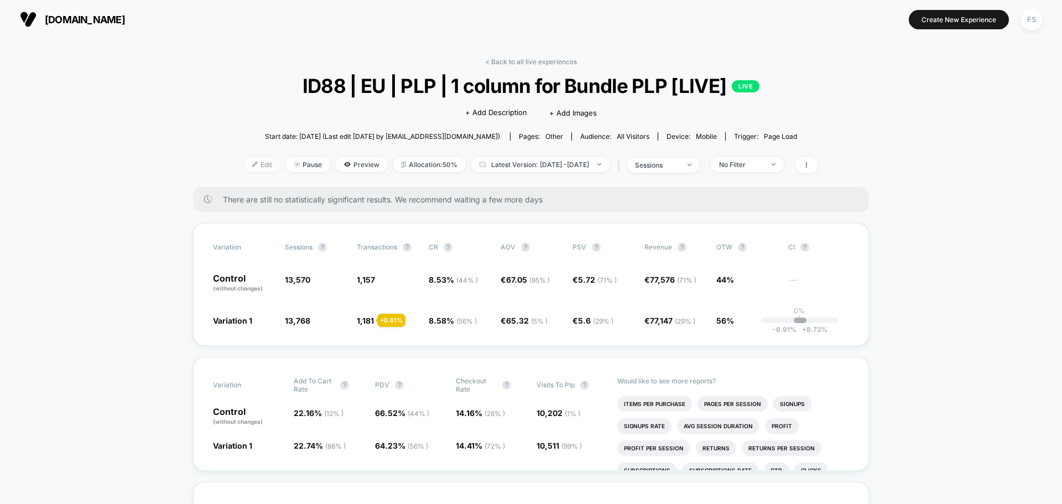
click at [244, 165] on span "Edit" at bounding box center [262, 164] width 36 height 15
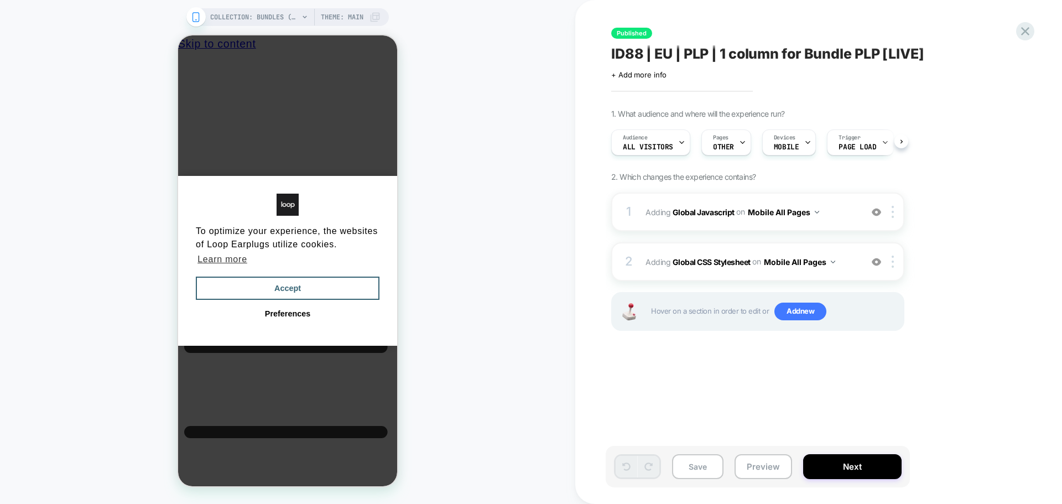
scroll to position [0, 1]
click at [290, 280] on button "Accept" at bounding box center [288, 288] width 184 height 23
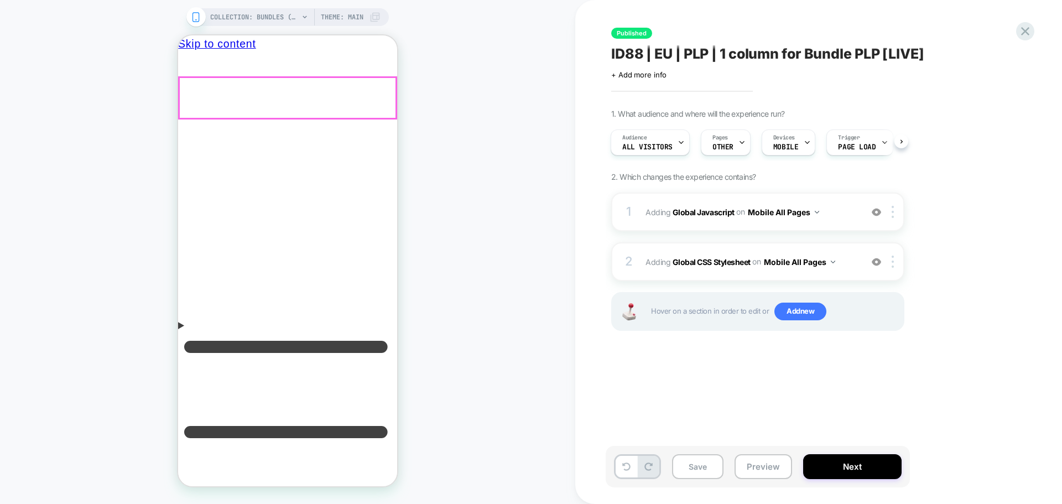
scroll to position [0, 0]
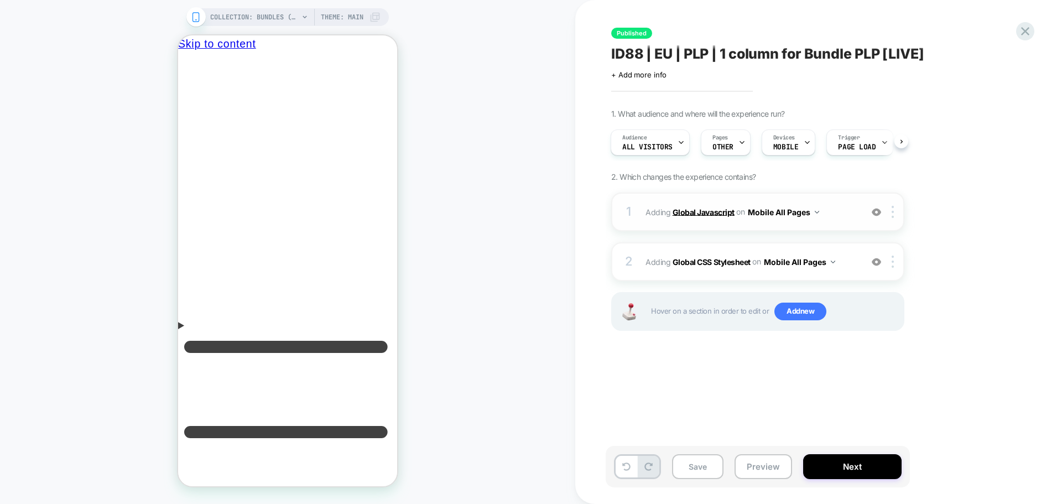
click at [717, 212] on b "Global Javascript" at bounding box center [703, 211] width 62 height 9
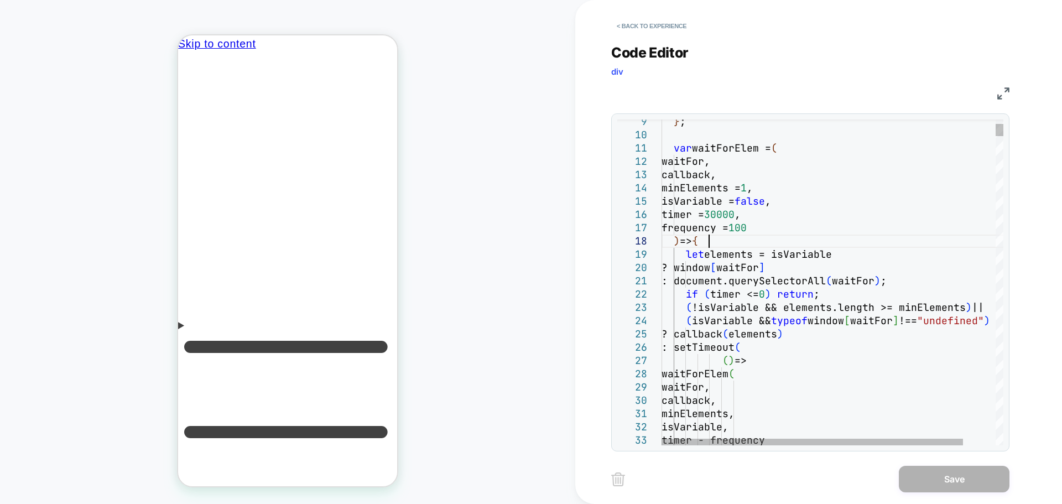
click at [999, 90] on img at bounding box center [1003, 93] width 12 height 12
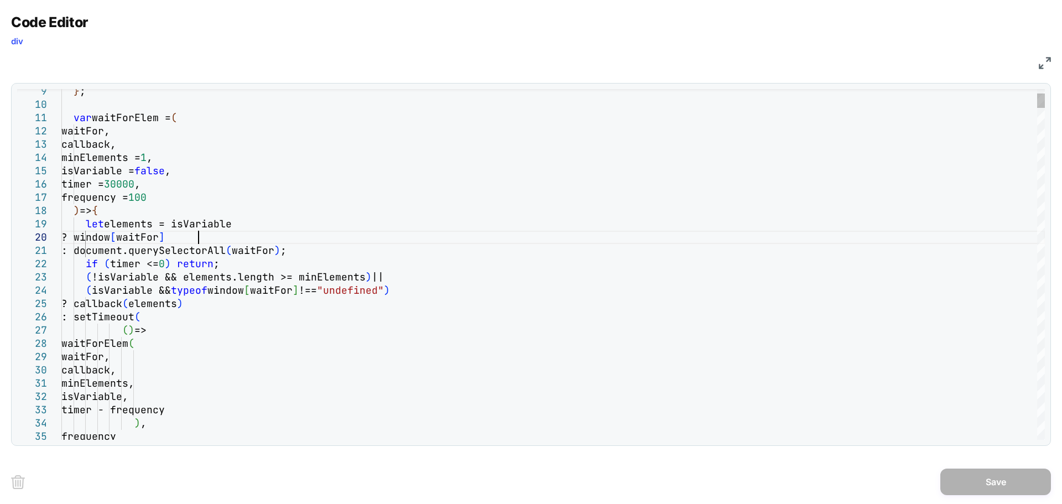
scroll to position [0, 47]
type textarea "**********"
type textarea "*"
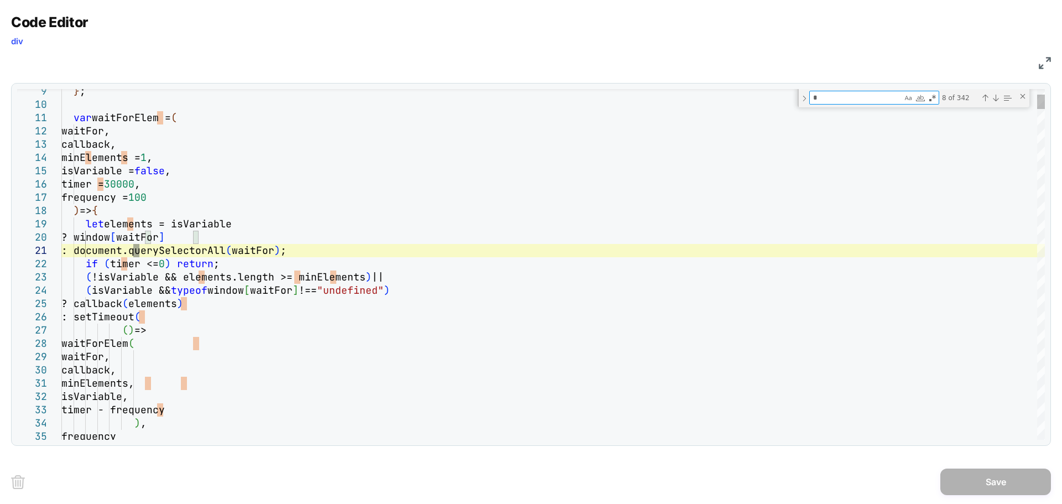
type textarea "**********"
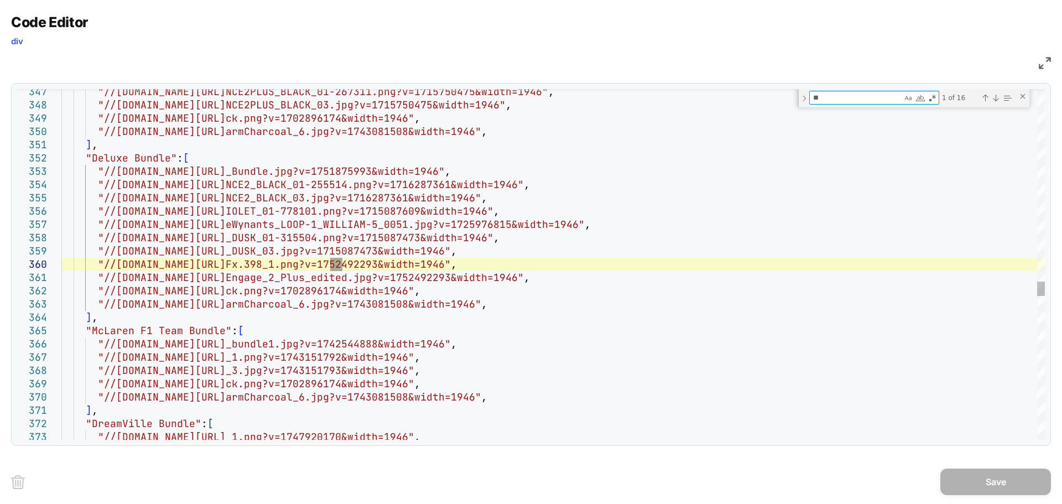
type textarea "***"
type textarea "**********"
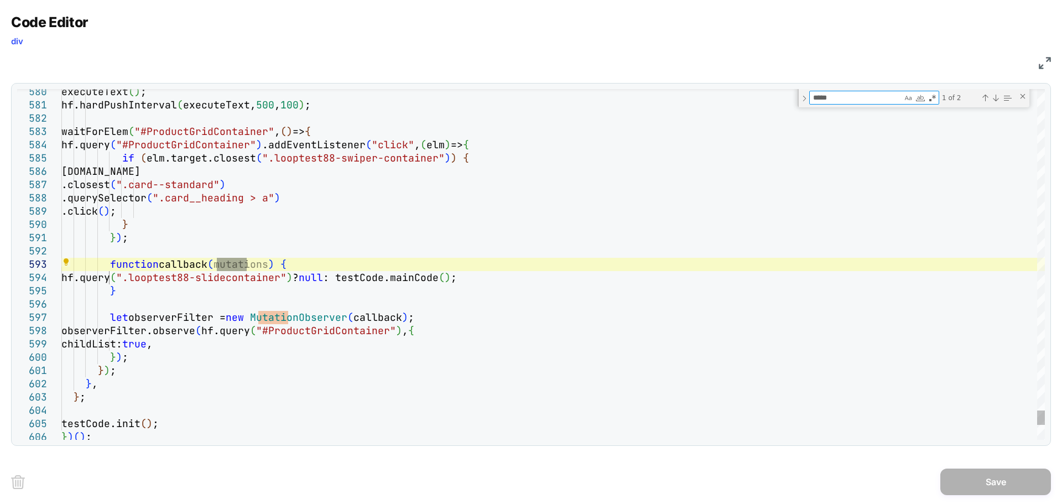
type textarea "*****"
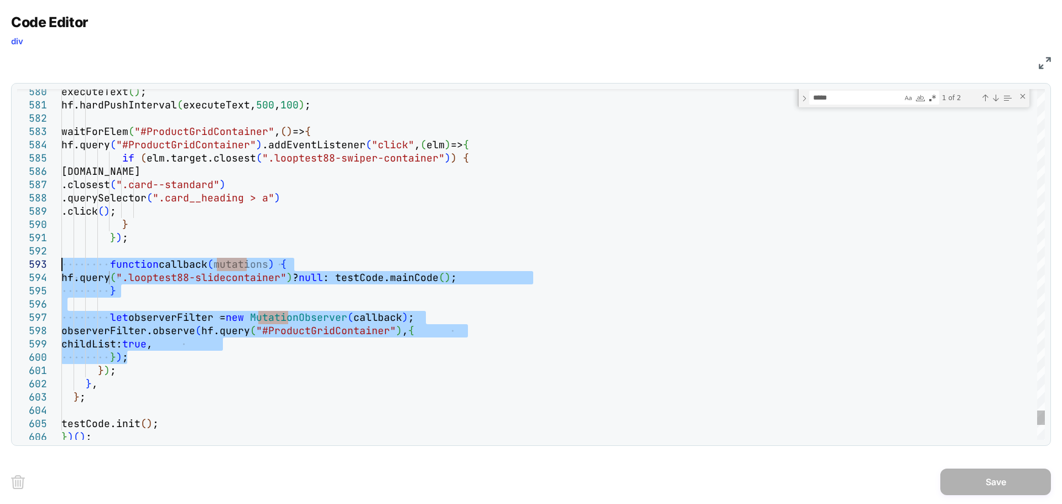
drag, startPoint x: 136, startPoint y: 356, endPoint x: 31, endPoint y: 269, distance: 136.3
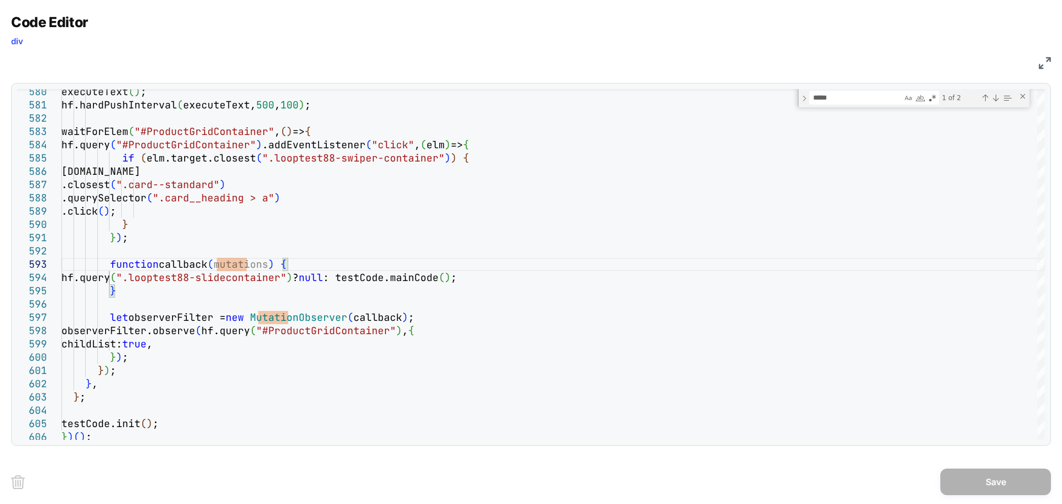
click at [1049, 64] on img at bounding box center [1045, 63] width 12 height 12
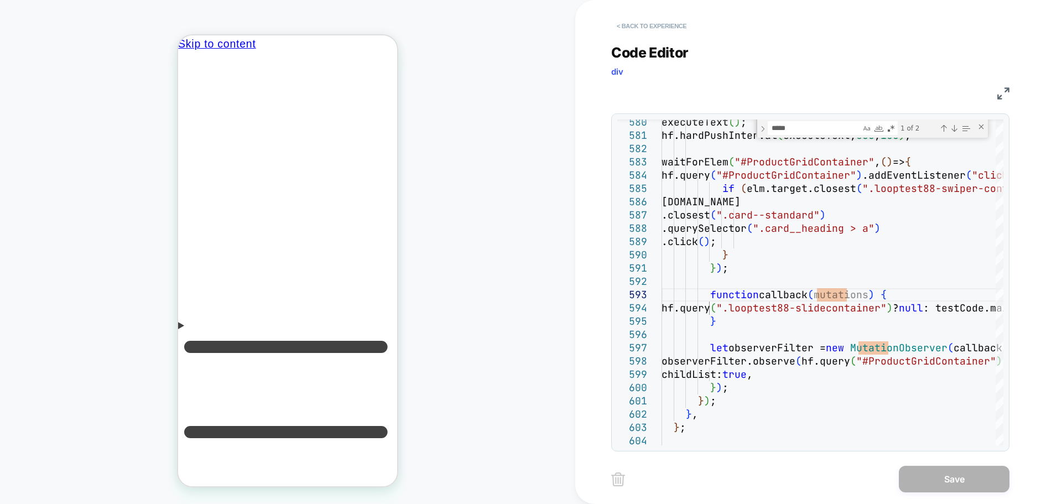
click at [620, 29] on button "< Back to experience" at bounding box center [651, 26] width 81 height 18
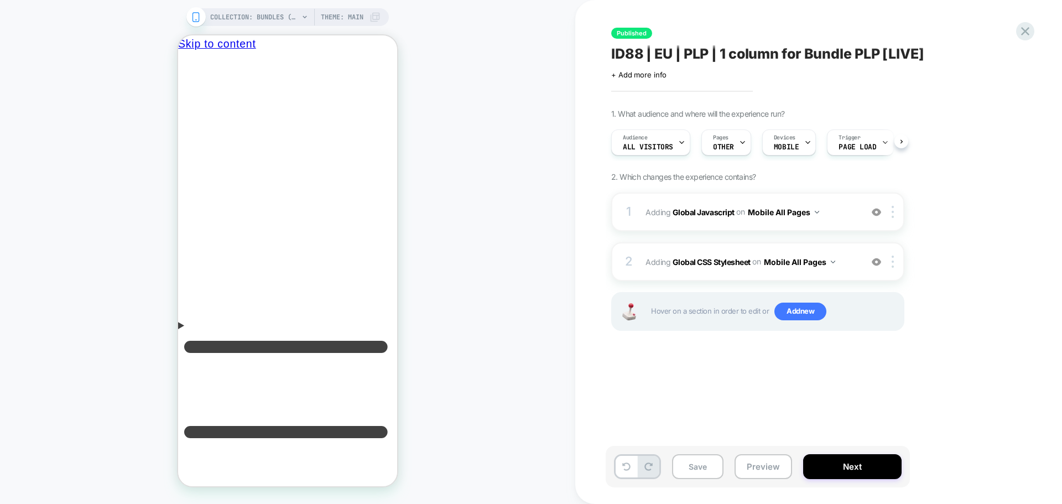
scroll to position [0, 1]
click at [1046, 23] on div "Published ID88 | EU | PLP | 1 column for Bundle PLP [LIVE] Click to edit experi…" at bounding box center [818, 252] width 487 height 504
click at [1015, 36] on div "Published ID88 | EU | PLP | 1 column for Bundle PLP [LIVE] Click to edit experi…" at bounding box center [813, 252] width 415 height 482
click at [1025, 32] on icon at bounding box center [1025, 31] width 8 height 8
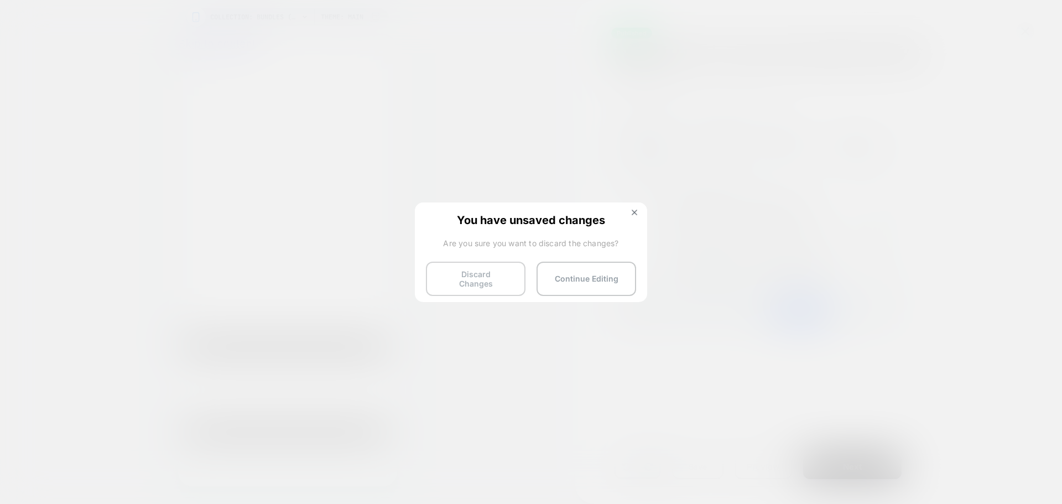
click at [490, 275] on button "Discard Changes" at bounding box center [476, 279] width 100 height 34
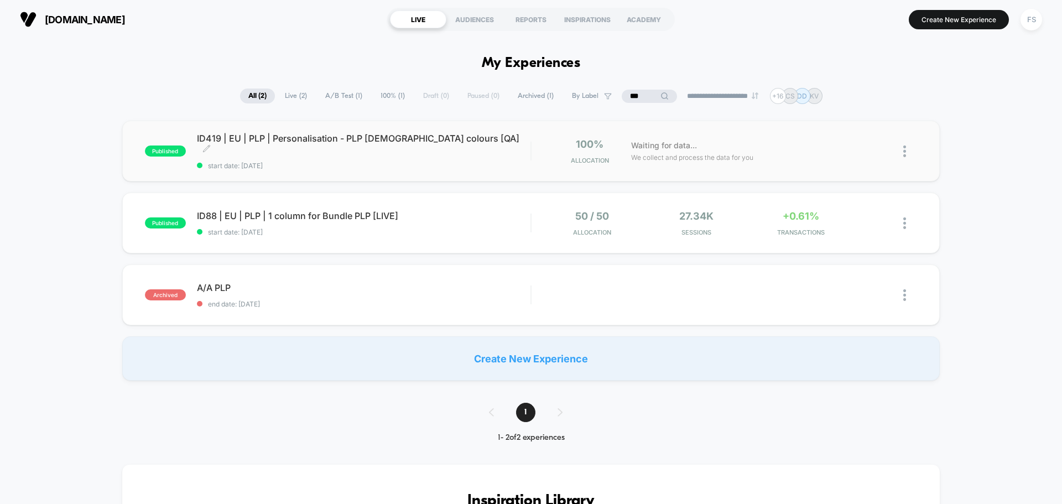
click at [393, 143] on span "ID419 | EU | PLP | Personalisation - PLP [DEMOGRAPHIC_DATA] colours [QA] Click …" at bounding box center [363, 144] width 333 height 22
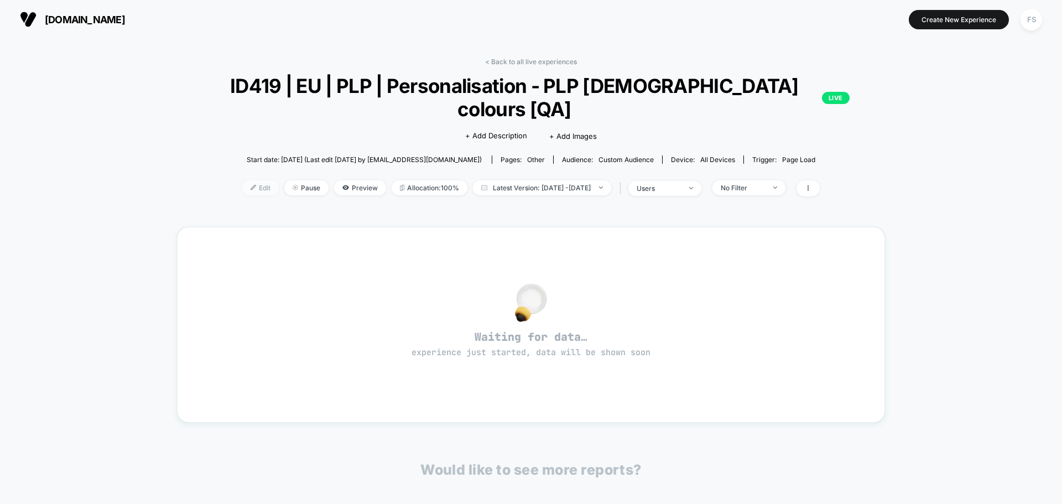
click at [242, 180] on span "Edit" at bounding box center [260, 187] width 36 height 15
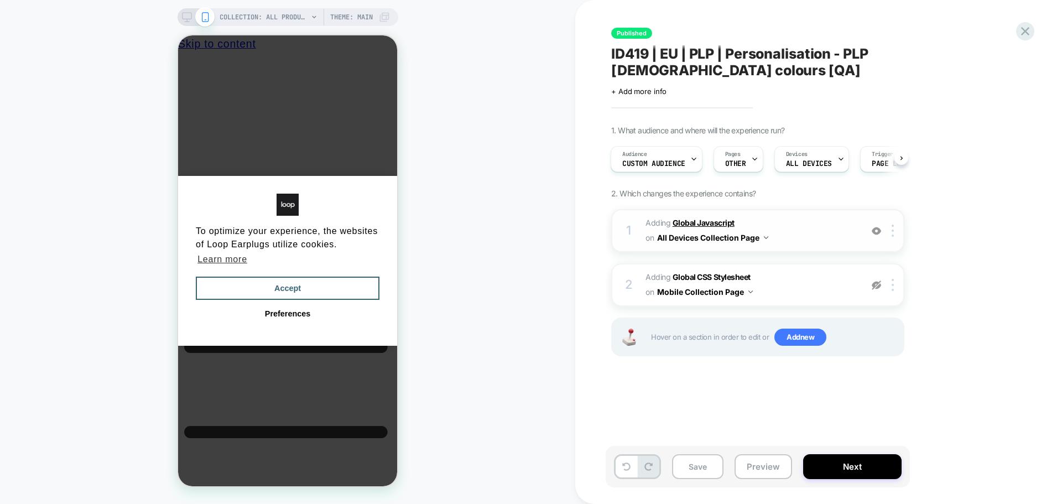
click at [705, 218] on b "Global Javascript" at bounding box center [703, 222] width 62 height 9
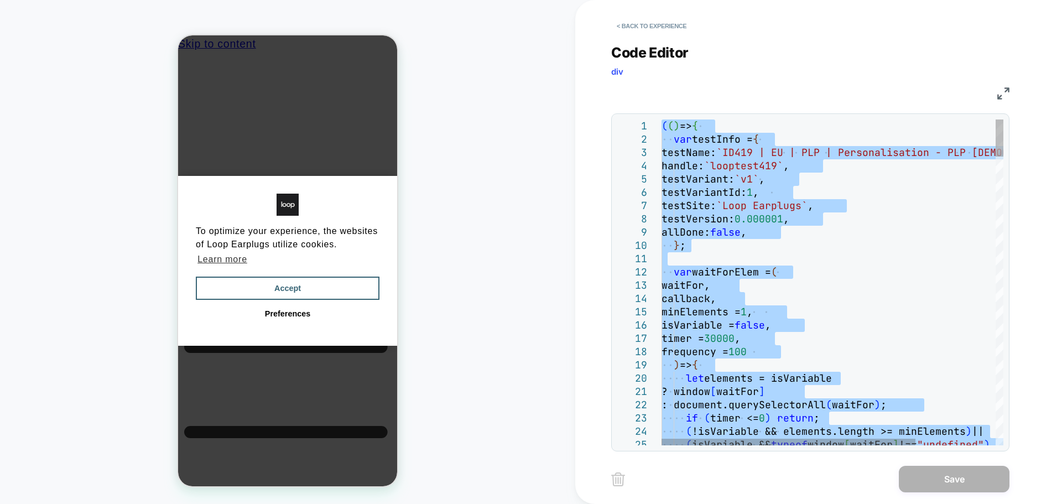
type textarea "**********"
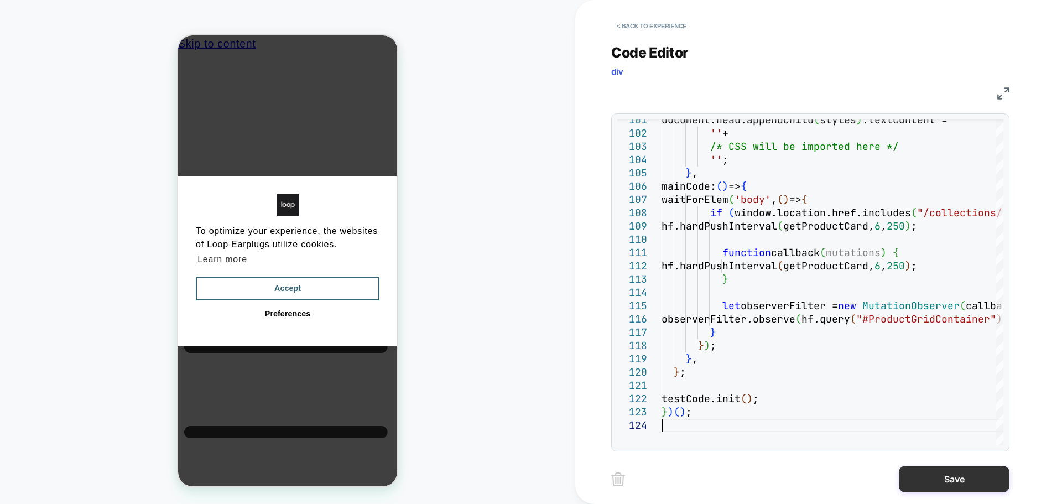
click at [964, 481] on button "Save" at bounding box center [954, 479] width 111 height 27
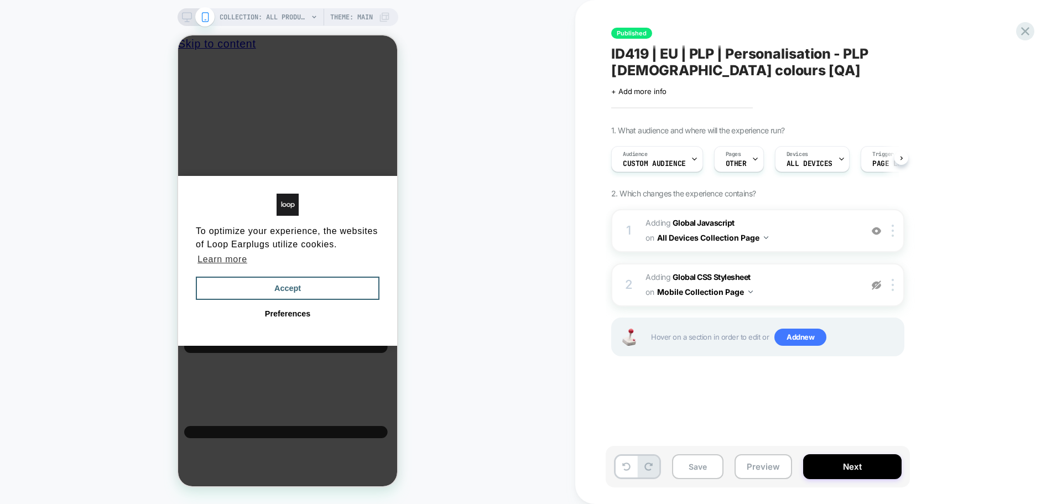
scroll to position [0, 1]
click at [701, 463] on button "Save" at bounding box center [697, 466] width 51 height 25
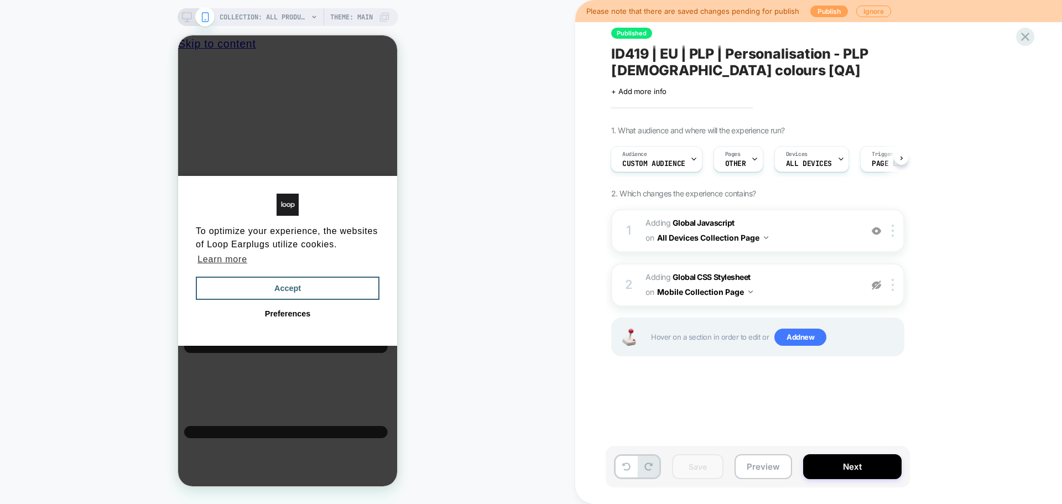
click at [837, 7] on button "Publish" at bounding box center [829, 12] width 38 height 12
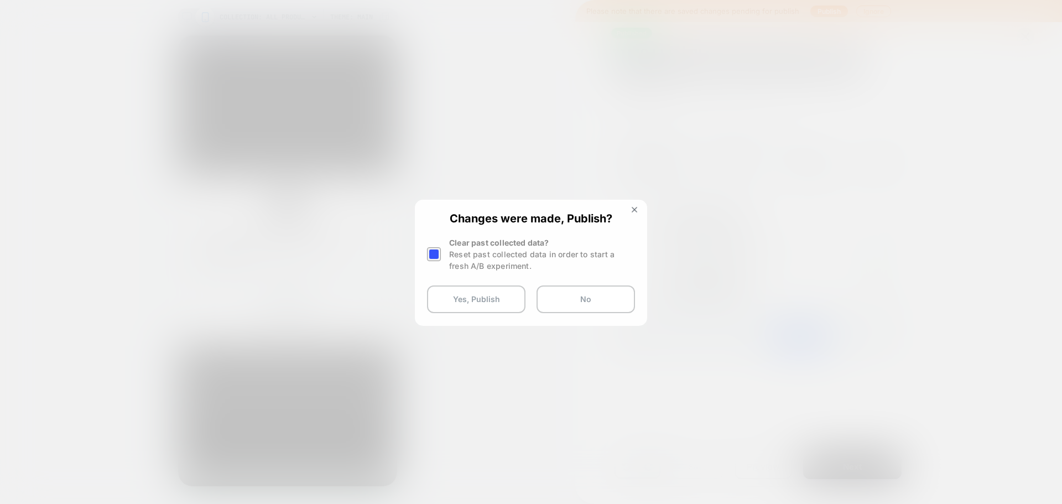
click at [429, 252] on div at bounding box center [434, 254] width 14 height 14
click at [458, 299] on button "Yes, Publish" at bounding box center [476, 299] width 98 height 28
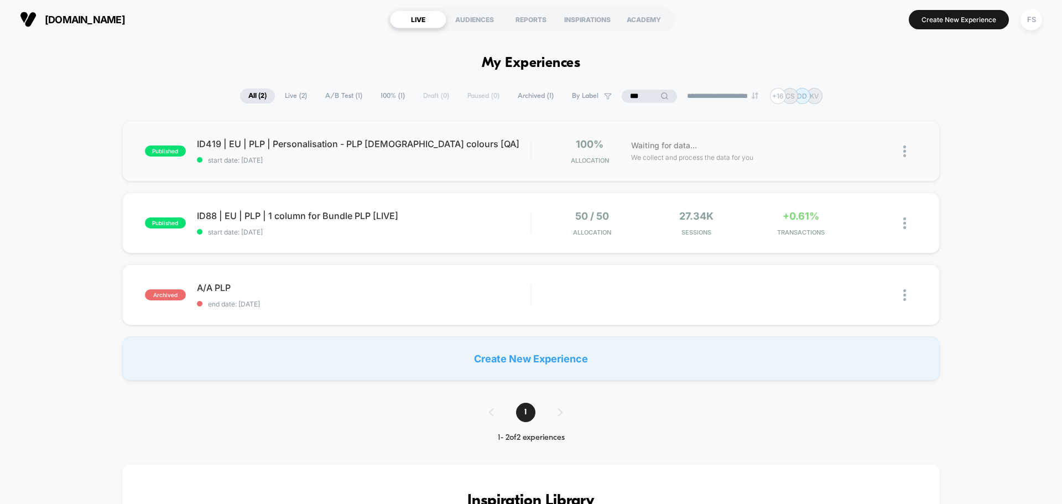
click at [278, 137] on div "published ID419 | EU | PLP | Personalisation - PLP [DEMOGRAPHIC_DATA] colours […" at bounding box center [530, 151] width 817 height 61
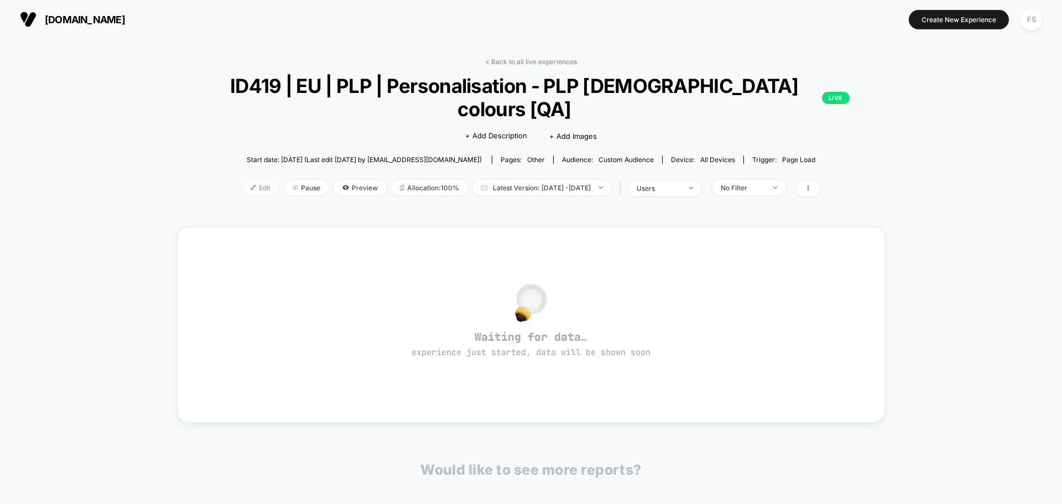
click at [242, 180] on span "Edit" at bounding box center [260, 187] width 36 height 15
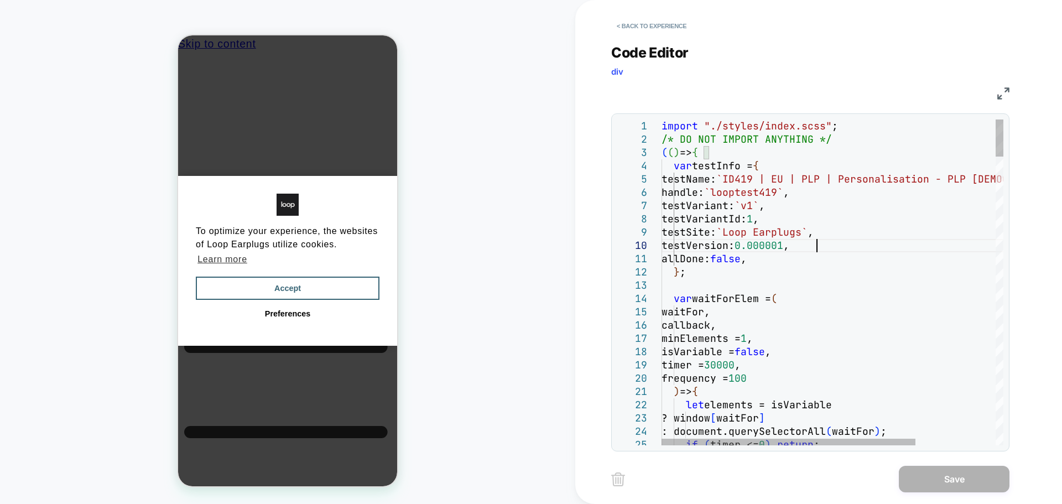
type textarea "**********"
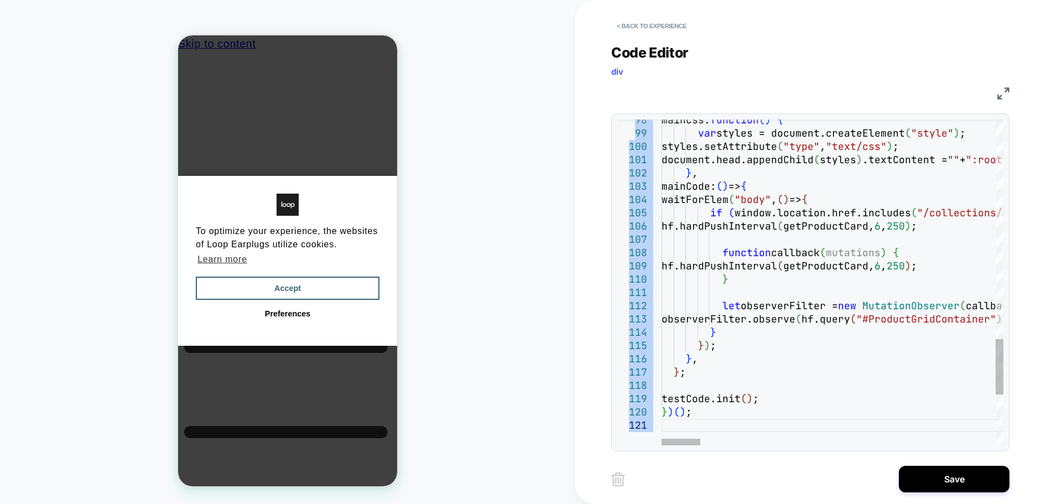
drag, startPoint x: 1004, startPoint y: 374, endPoint x: 976, endPoint y: 228, distance: 149.3
click at [976, 228] on div "98 99 100 101 102 103 104 105 106 107 108 109 110 111 112 113 114 115 116 117 1…" at bounding box center [810, 282] width 398 height 338
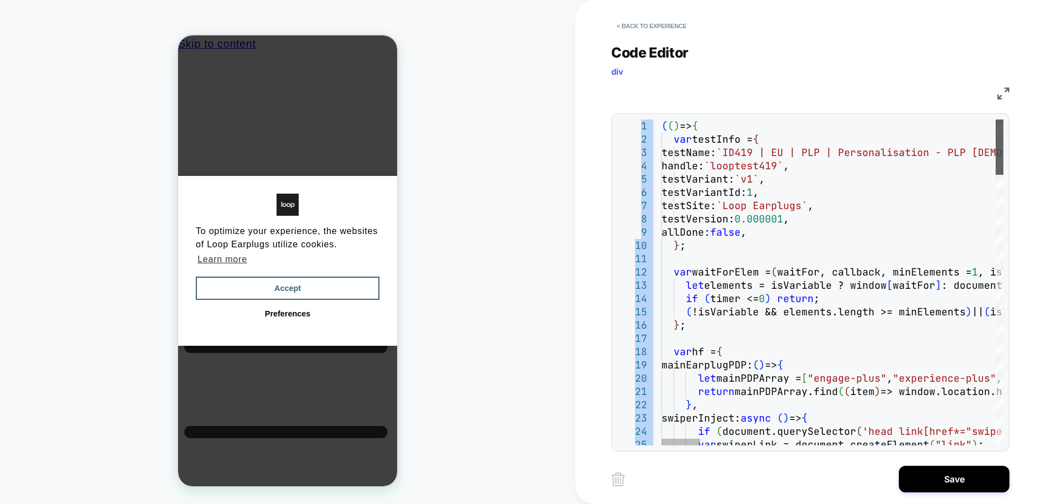
click at [1003, 119] on div at bounding box center [999, 146] width 8 height 55
type textarea "**********"
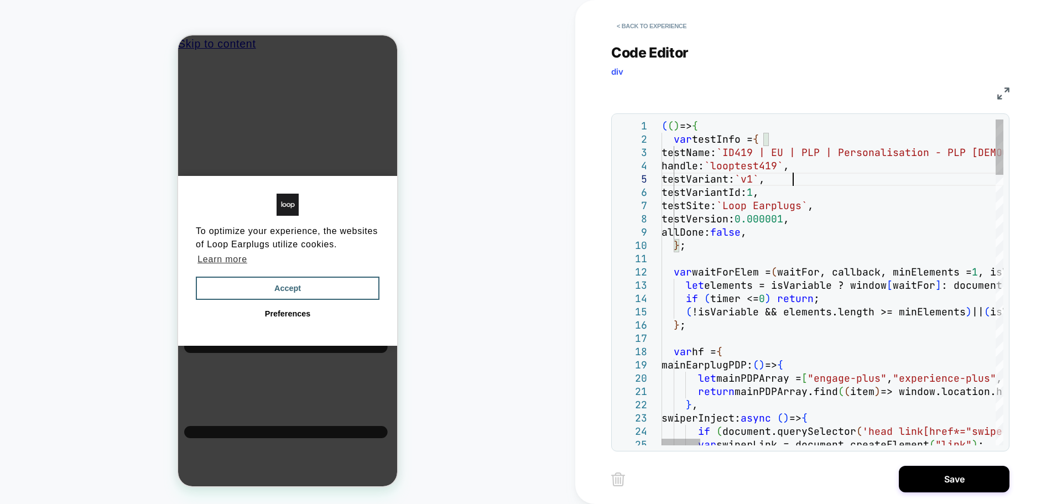
click at [940, 482] on button "Save" at bounding box center [954, 479] width 111 height 27
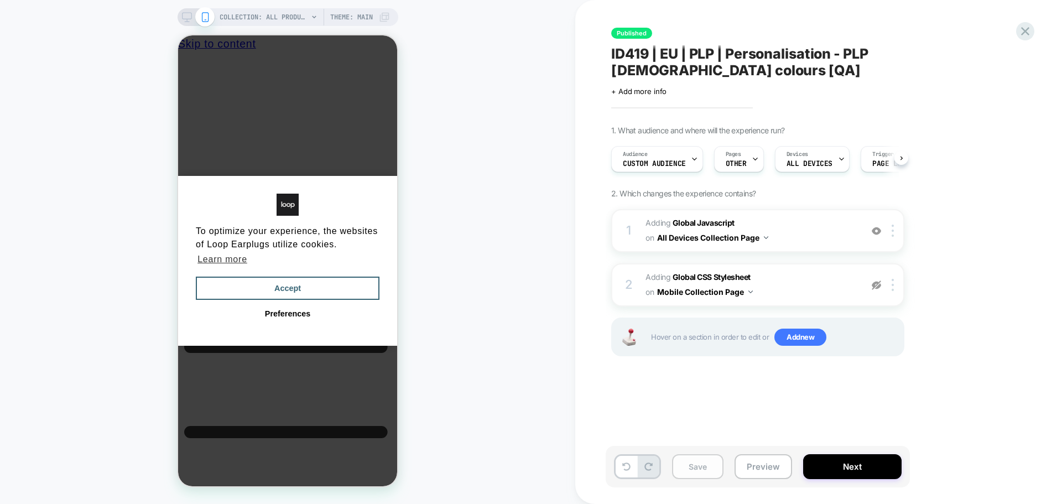
scroll to position [0, 1]
click at [682, 468] on button "Save" at bounding box center [697, 466] width 51 height 25
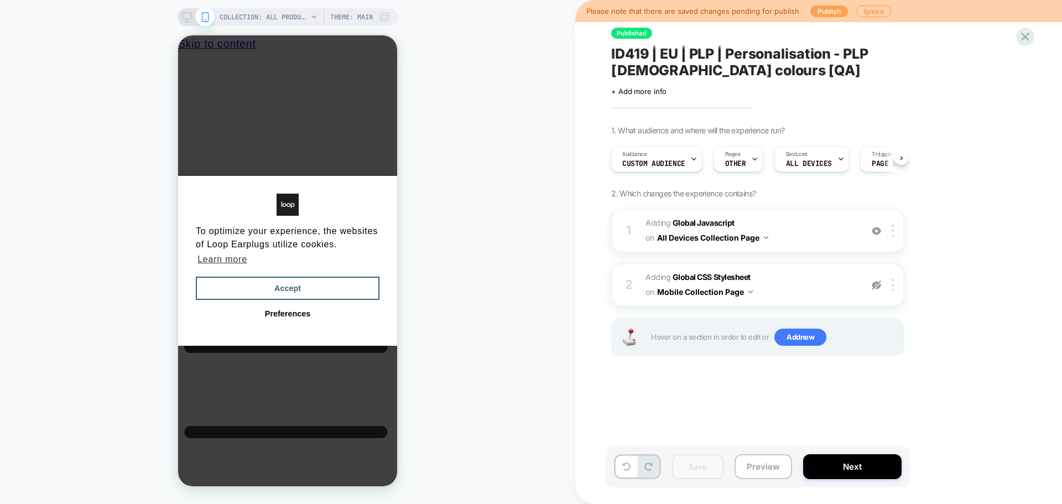
scroll to position [0, 0]
click at [828, 11] on button "Publish" at bounding box center [829, 12] width 38 height 12
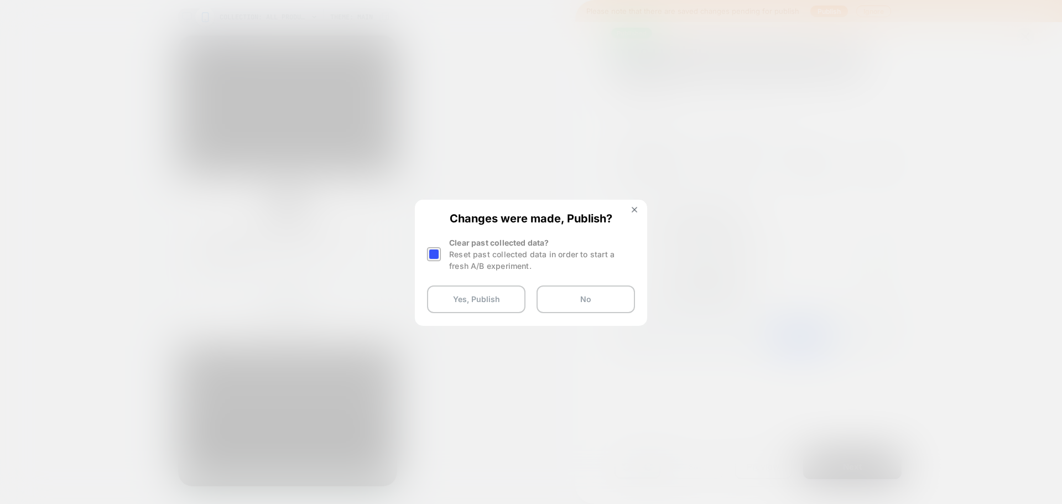
click at [434, 250] on div at bounding box center [434, 254] width 14 height 14
click at [448, 294] on button "Yes, Publish" at bounding box center [476, 299] width 98 height 28
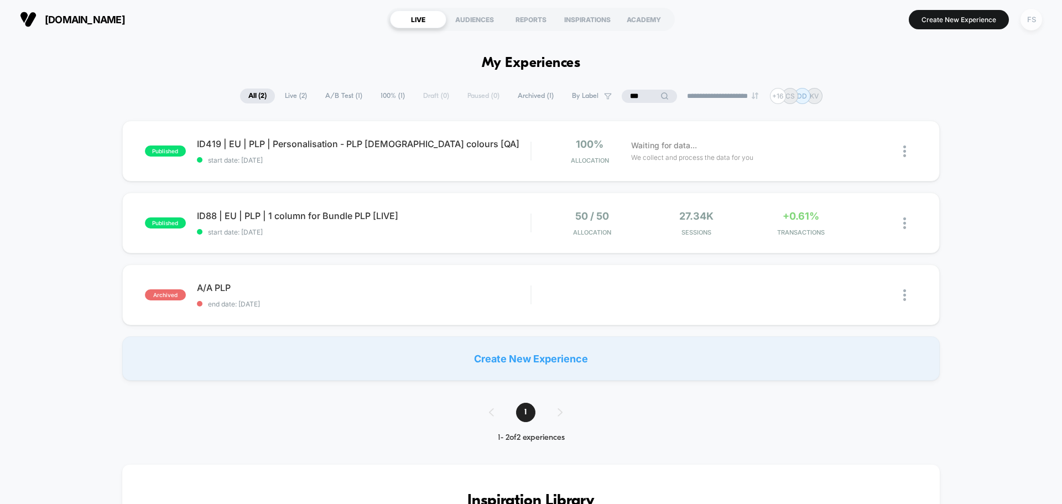
click at [1021, 19] on div "FS" at bounding box center [1031, 20] width 22 height 22
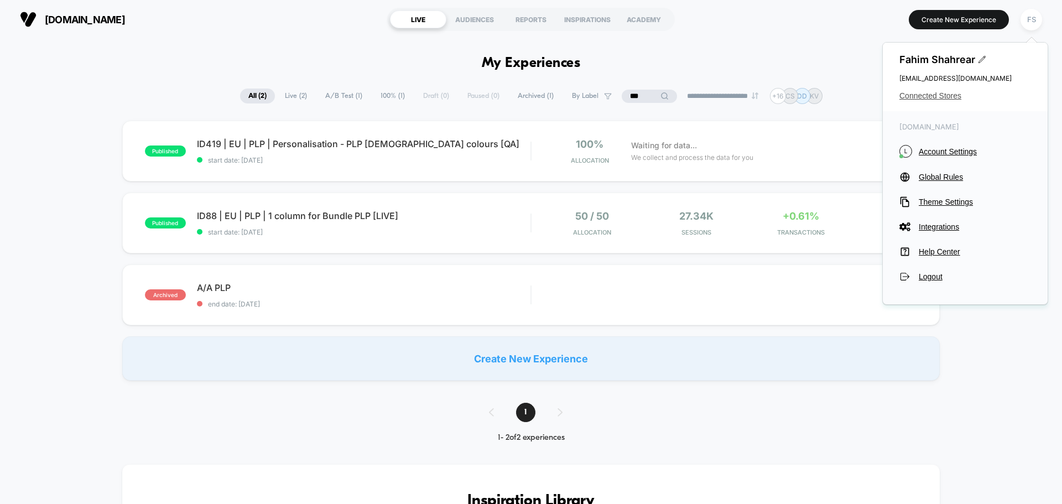
click at [929, 91] on div "Fahim Shahrear fahim.shahrear@echologyx.com Connected Stores" at bounding box center [965, 77] width 165 height 69
click at [931, 98] on span "Connected Stores" at bounding box center [965, 95] width 132 height 9
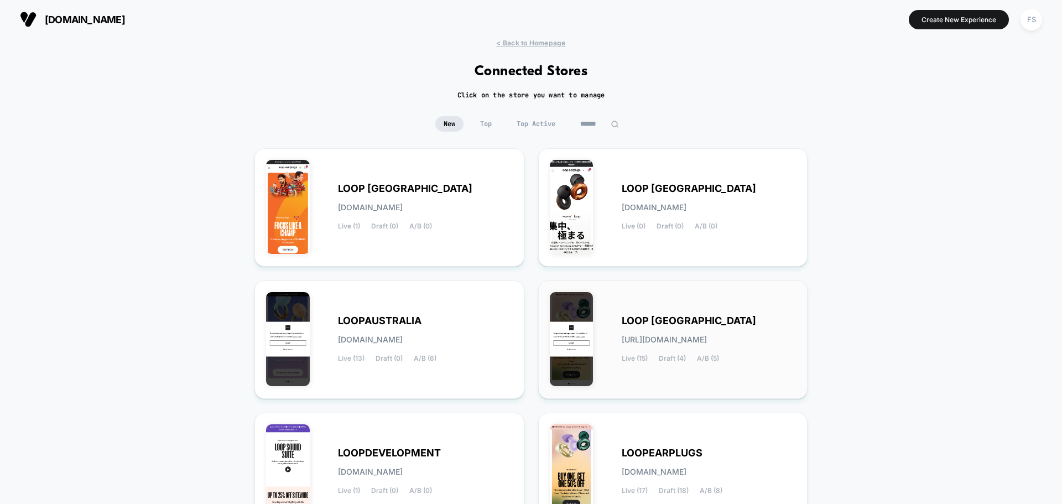
click at [653, 313] on div "LOOP UNITED STATES loop-united_states.myshopify.com Live (15) Draft (4) A/B (5)" at bounding box center [673, 339] width 247 height 95
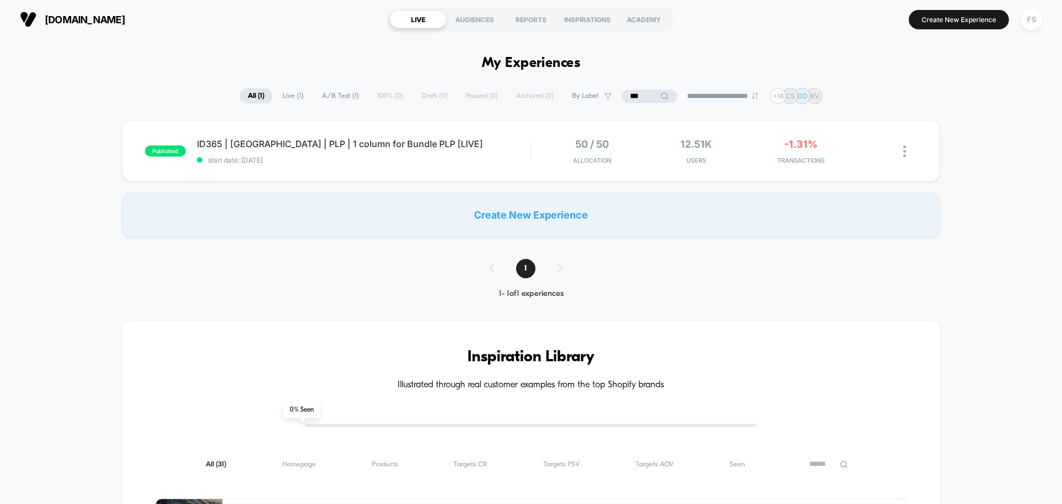
click at [646, 100] on input "***" at bounding box center [649, 96] width 55 height 13
type input "*"
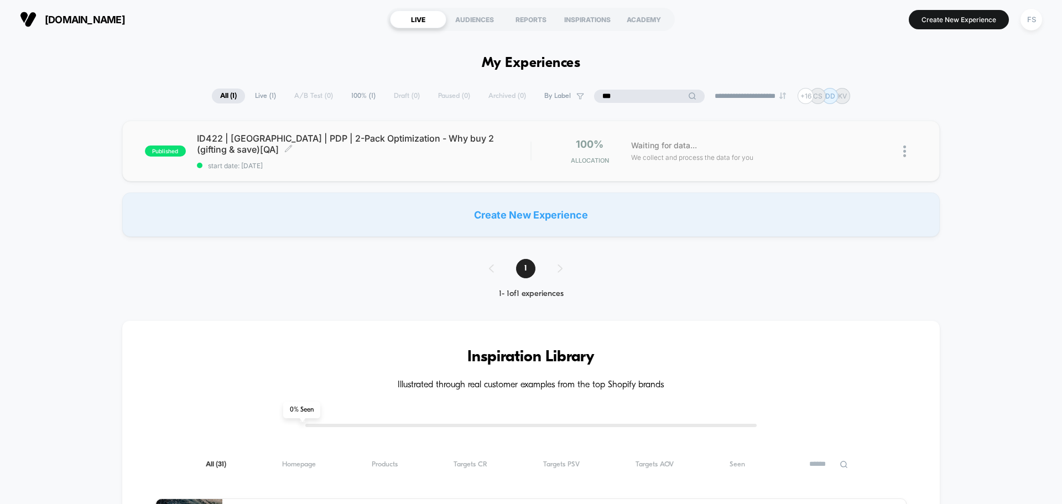
type input "***"
click at [283, 144] on span "ID422 | USA | PDP | 2-Pack Optimization - Why buy 2 (gifting & save)[QA] Click …" at bounding box center [363, 144] width 333 height 22
